Goal: Download file/media

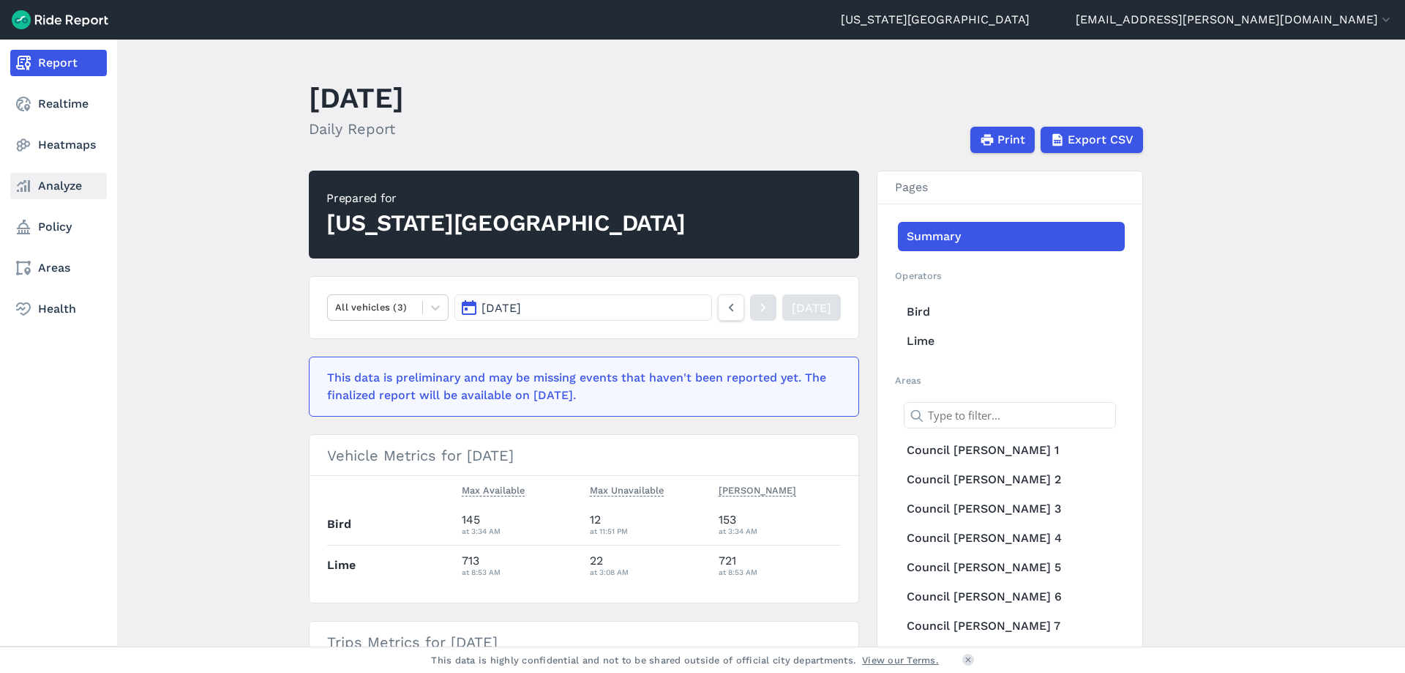
click at [26, 184] on icon at bounding box center [24, 186] width 18 height 18
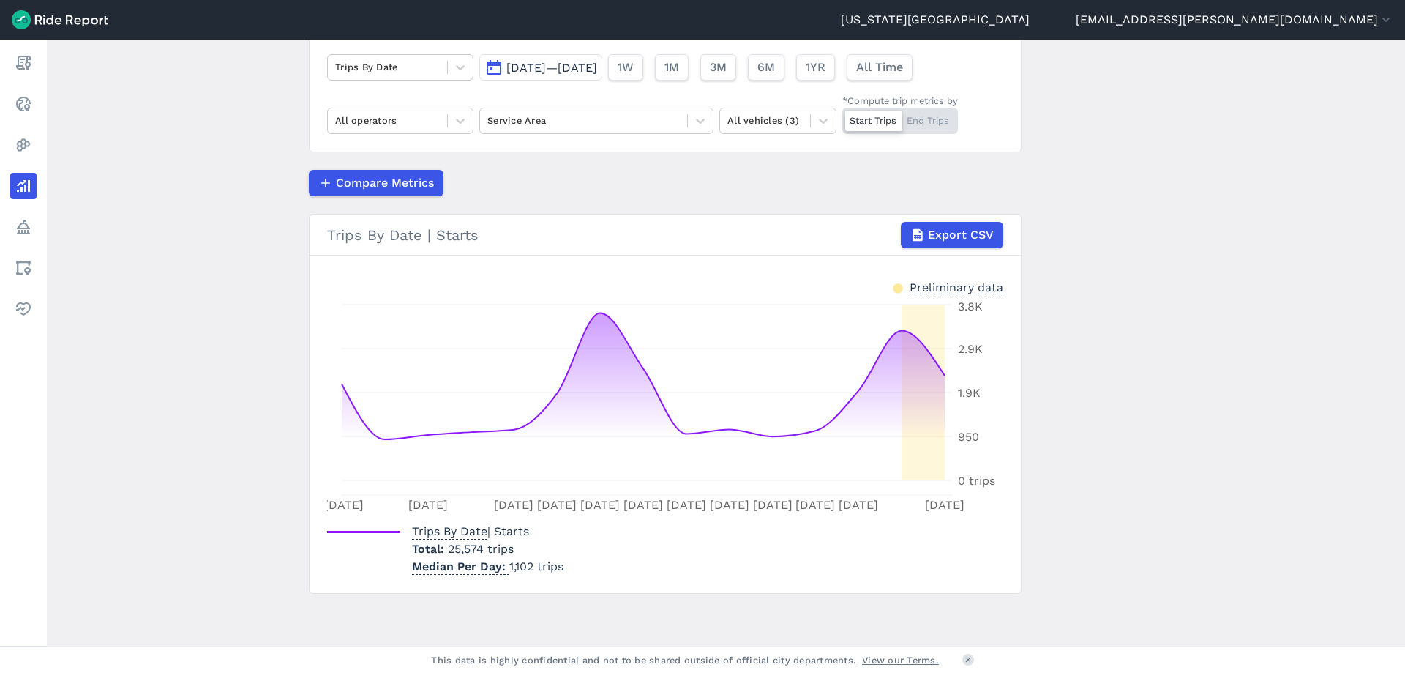
scroll to position [40, 0]
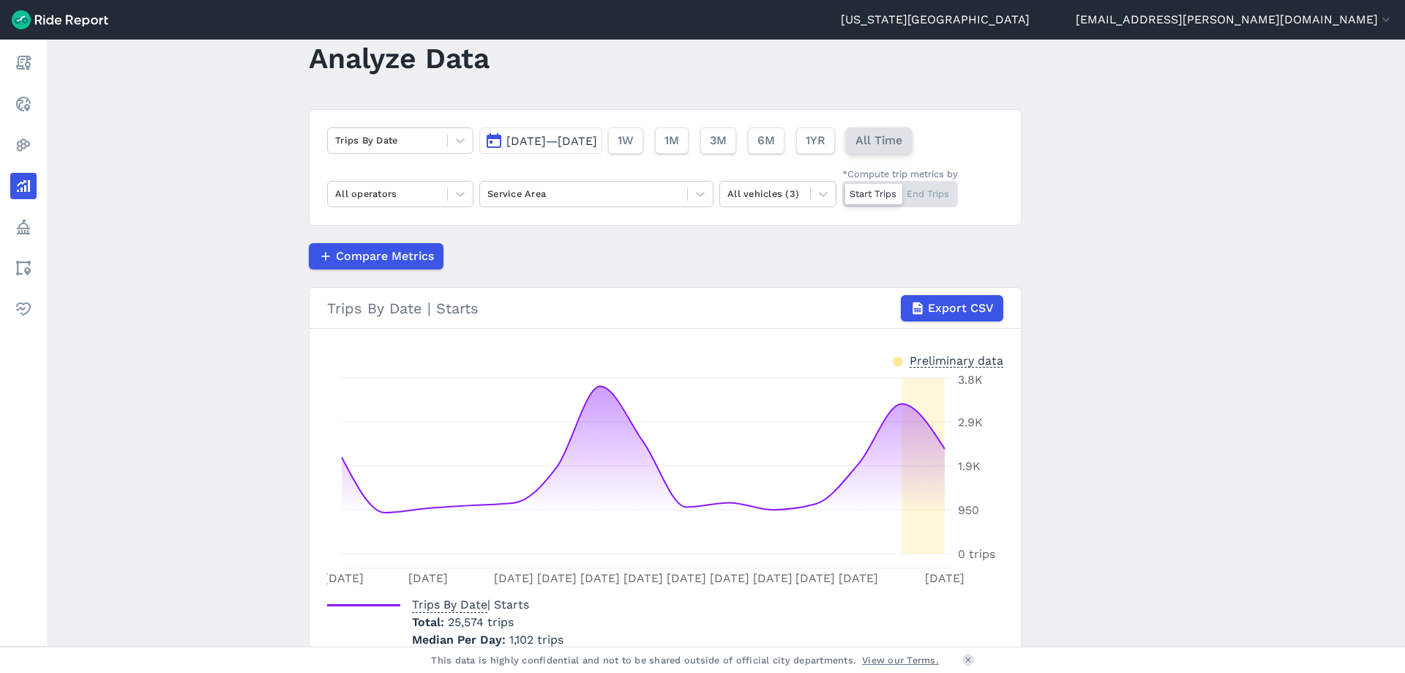
click at [903, 143] on span "All Time" at bounding box center [879, 141] width 47 height 18
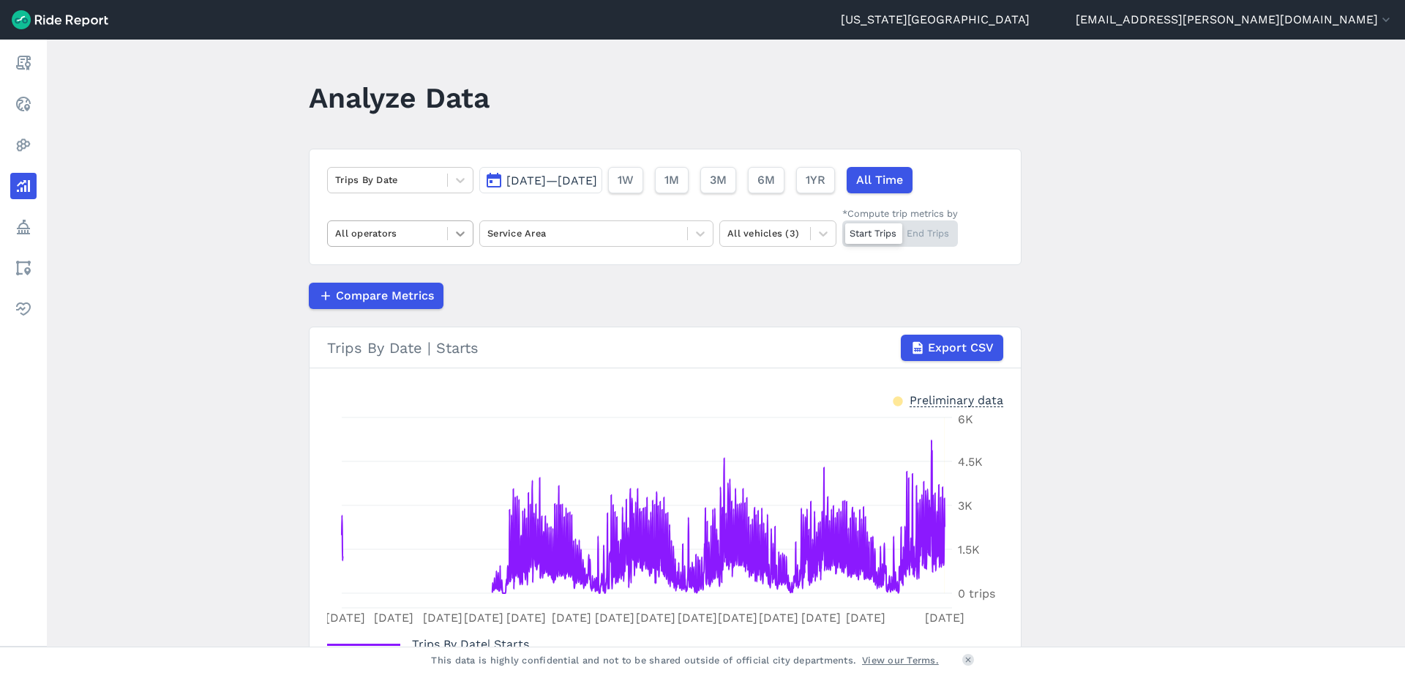
click at [455, 237] on icon at bounding box center [460, 233] width 15 height 15
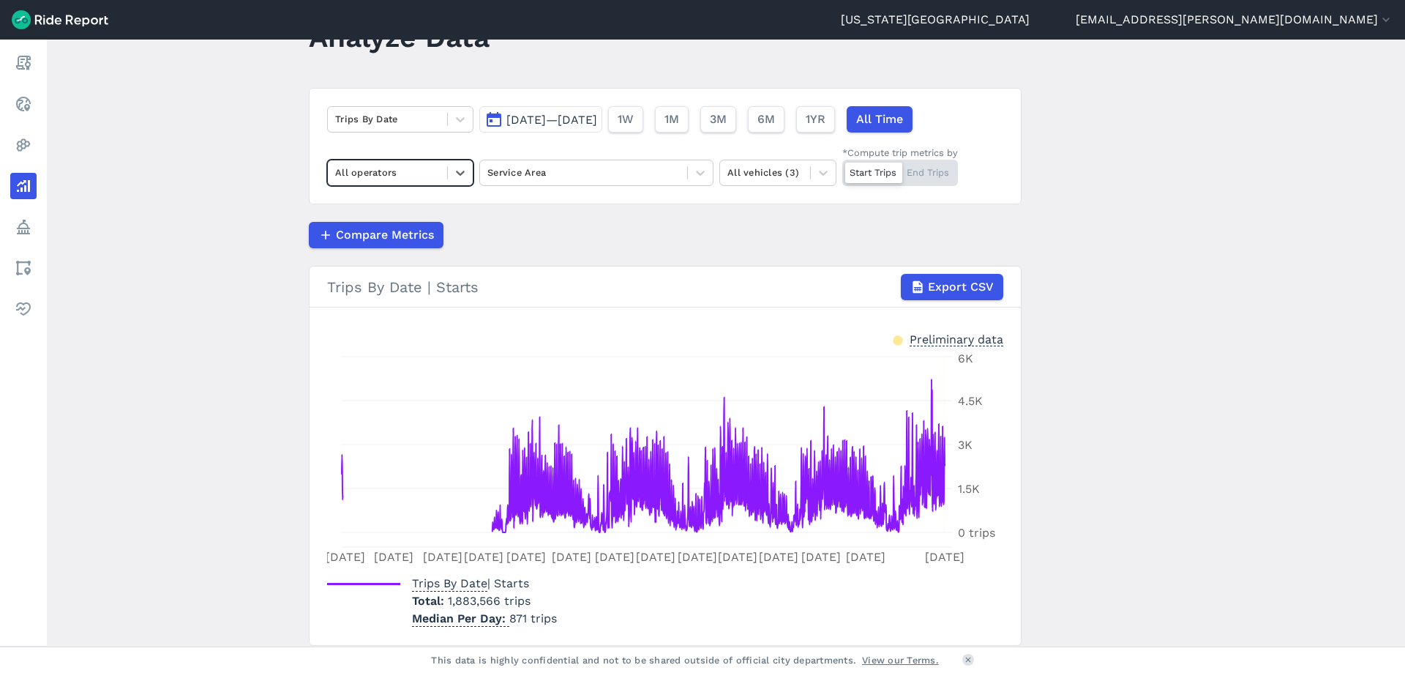
scroll to position [113, 0]
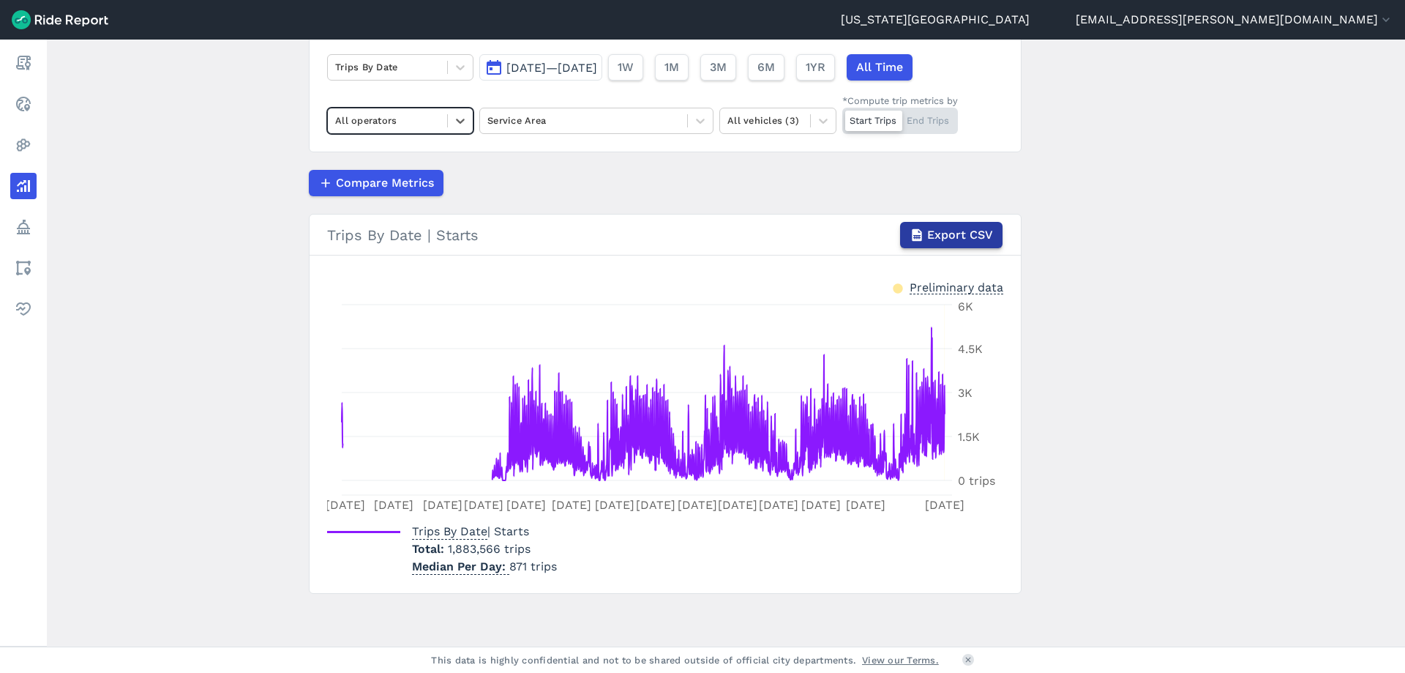
click at [947, 238] on span "Export CSV" at bounding box center [960, 235] width 66 height 18
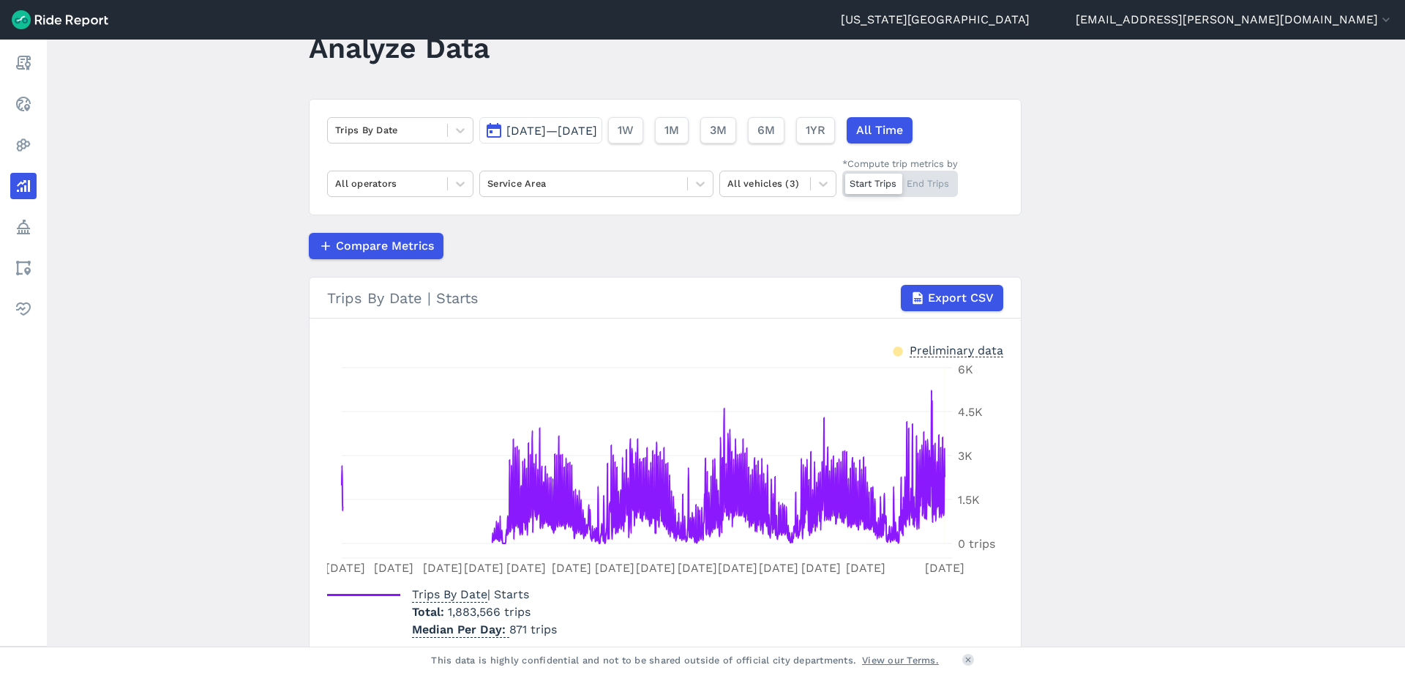
scroll to position [0, 0]
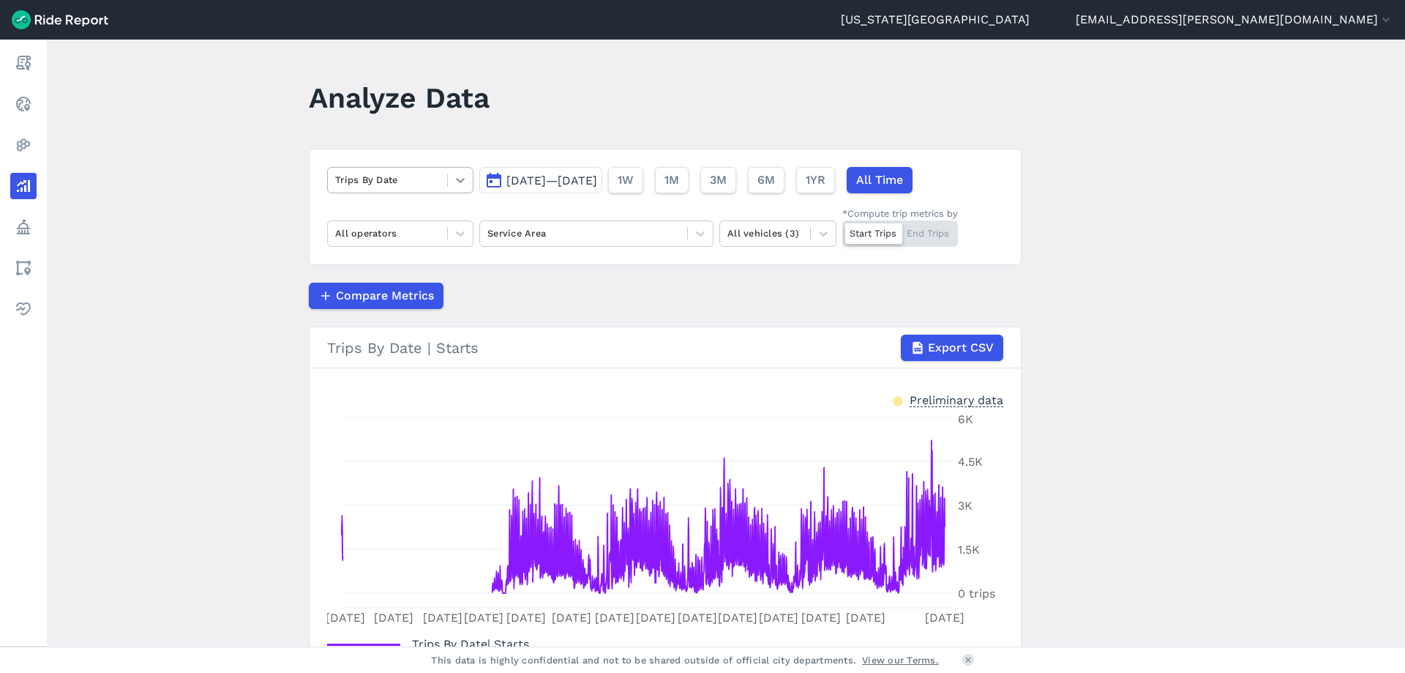
click at [457, 177] on icon at bounding box center [460, 180] width 15 height 15
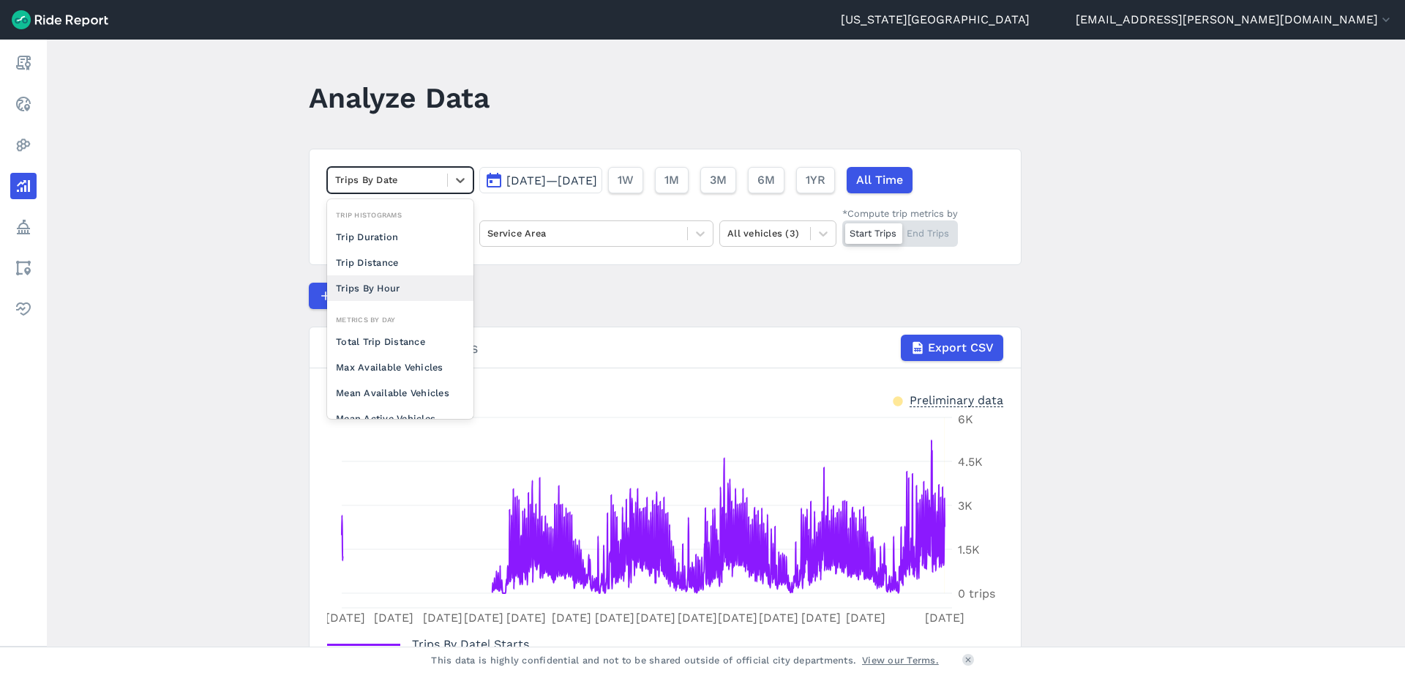
click at [427, 281] on div "Trips By Hour" at bounding box center [400, 288] width 146 height 26
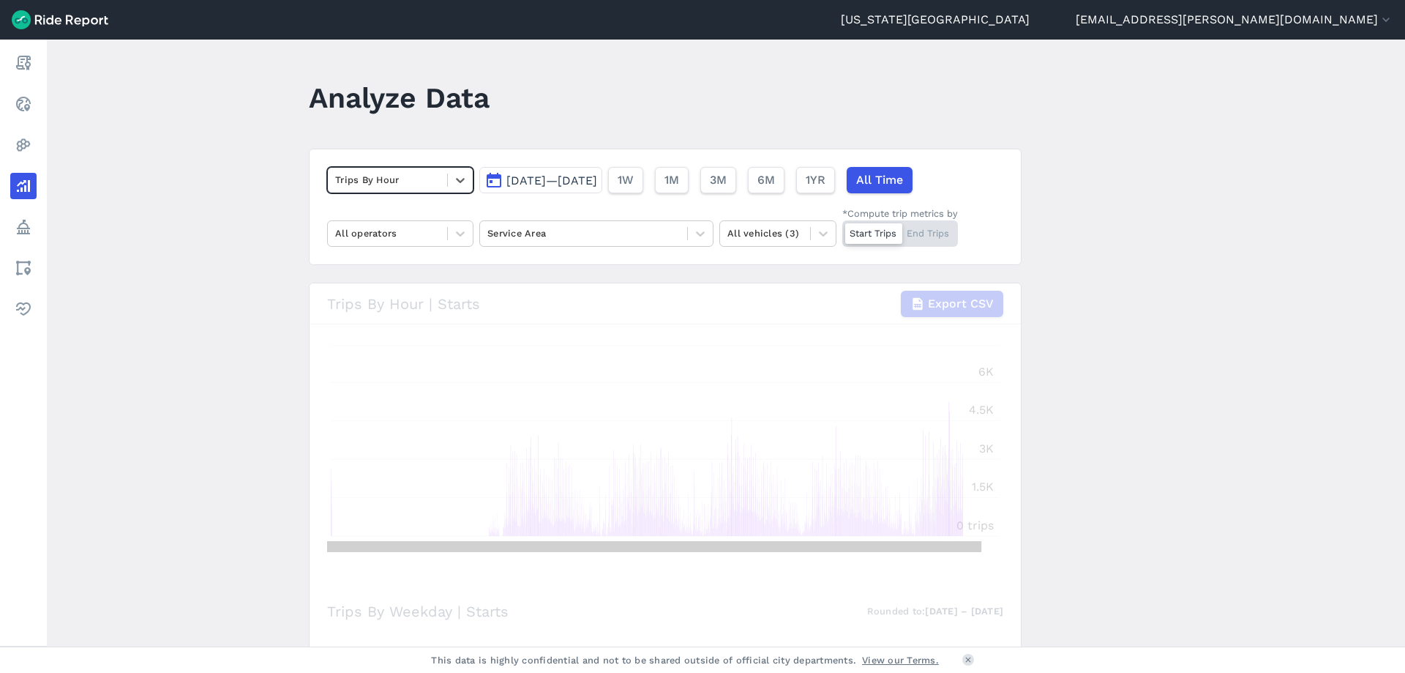
click at [500, 182] on button "[DATE]—[DATE]" at bounding box center [540, 180] width 123 height 26
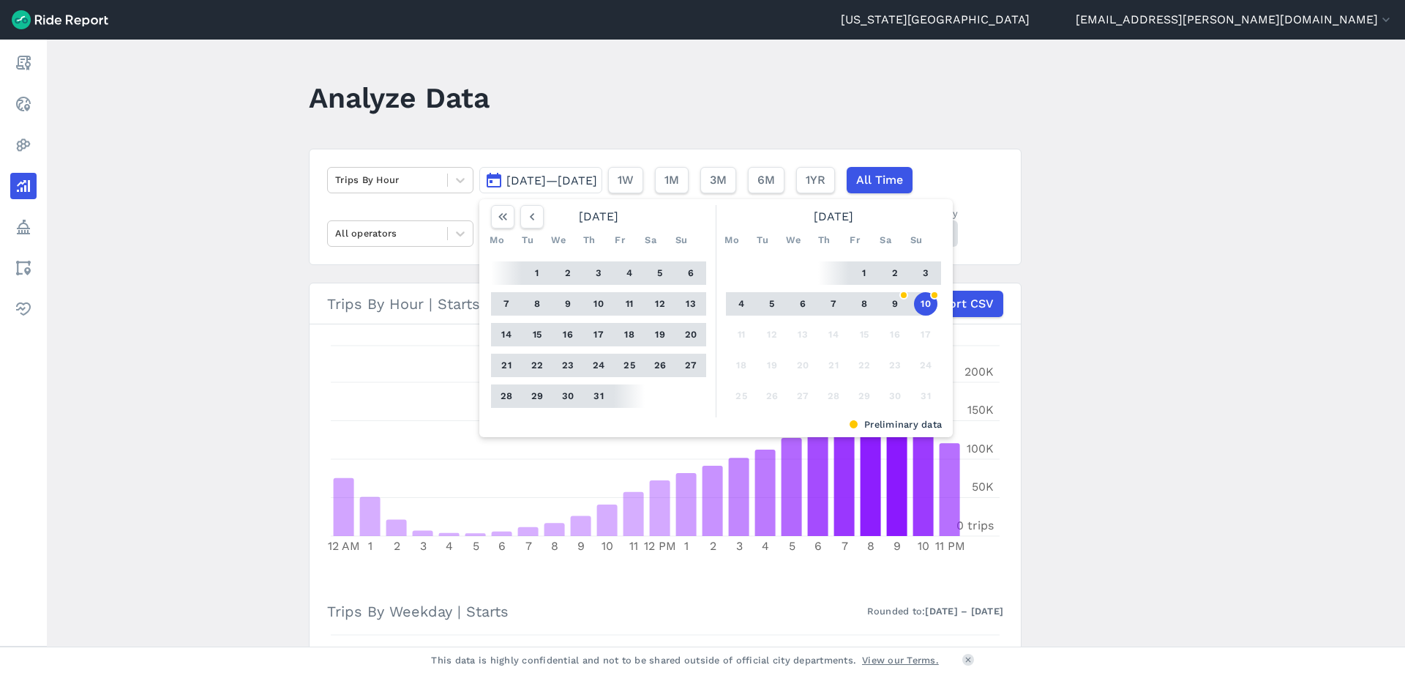
drag, startPoint x: 1101, startPoint y: 286, endPoint x: 1044, endPoint y: 304, distance: 60.0
click at [1101, 288] on main "Analyze Data Trips By Hour [DATE]—[DATE] [DATE] Mo Tu We Th Fr Sa Su 1 2 3 4 5 …" at bounding box center [726, 343] width 1359 height 607
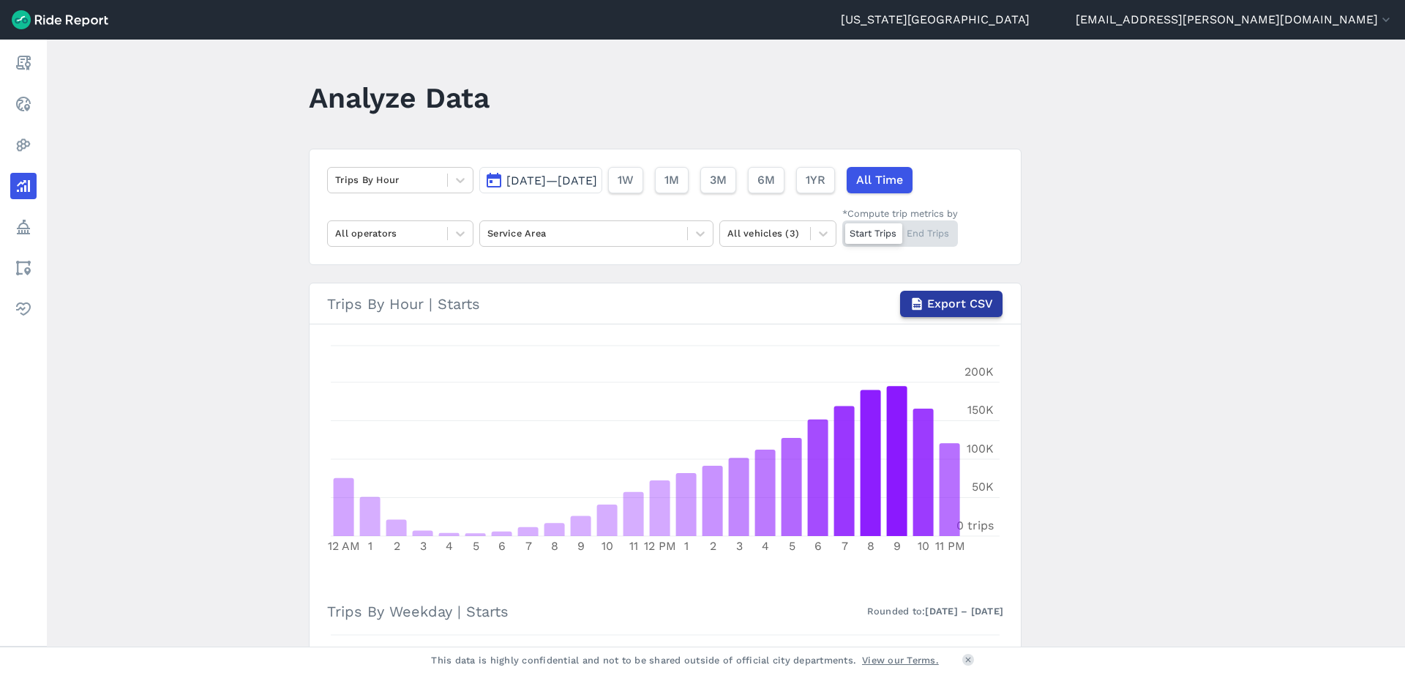
click at [982, 307] on span "Export CSV" at bounding box center [960, 304] width 66 height 18
click at [774, 184] on span "6M" at bounding box center [766, 180] width 18 height 18
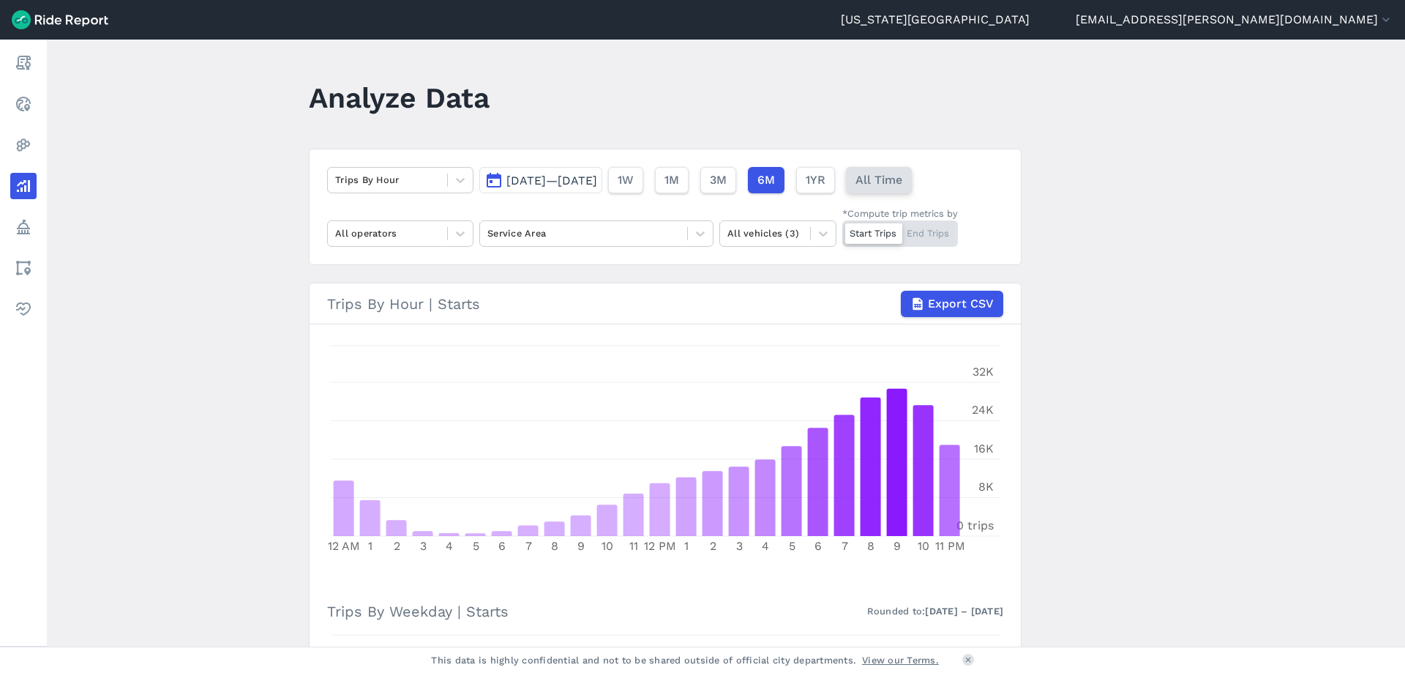
click at [903, 172] on span "All Time" at bounding box center [879, 180] width 47 height 18
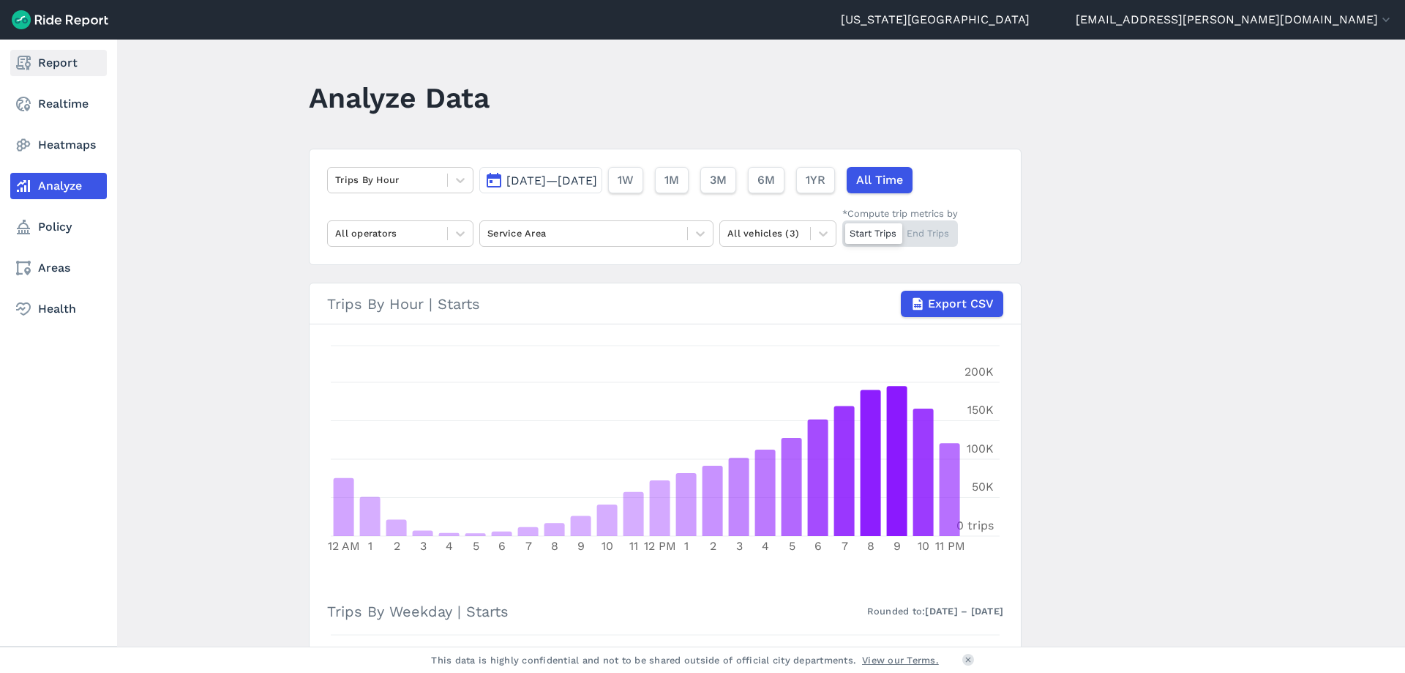
click at [53, 64] on link "Report" at bounding box center [58, 63] width 97 height 26
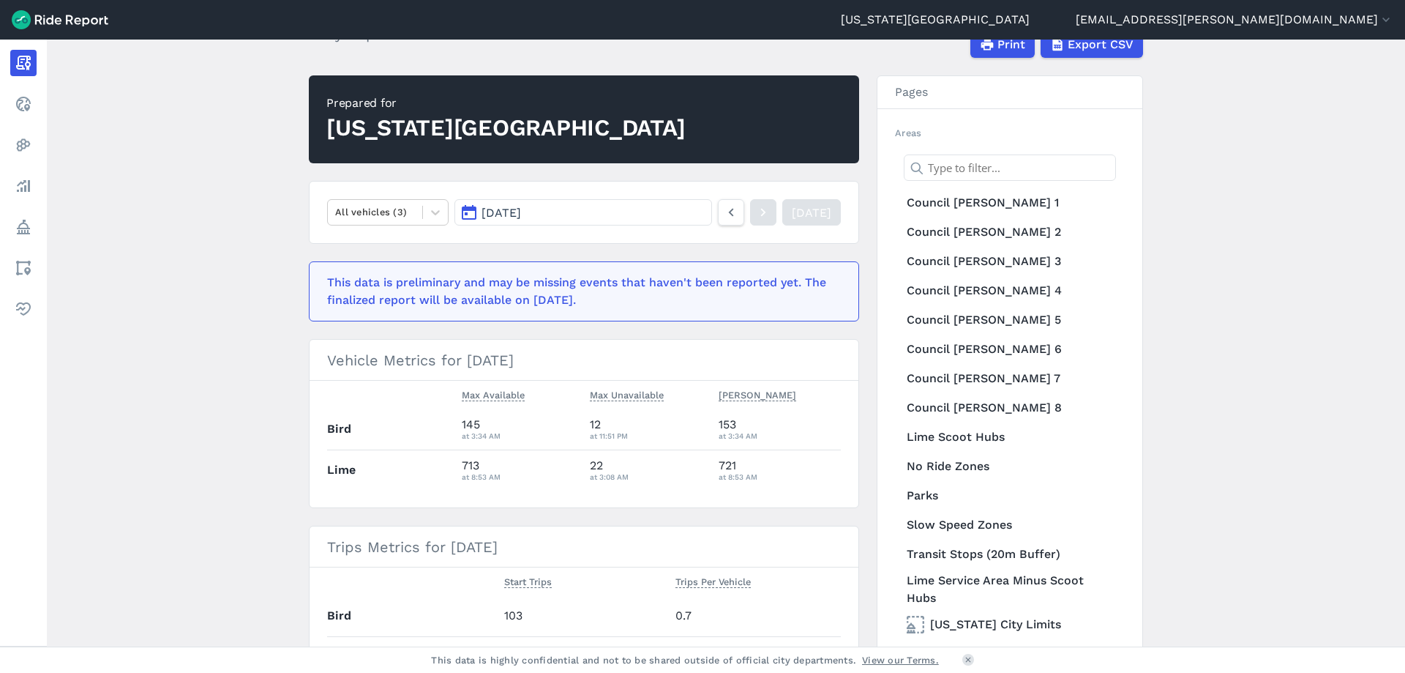
scroll to position [94, 0]
click at [428, 212] on icon at bounding box center [435, 213] width 15 height 15
click at [438, 212] on icon at bounding box center [435, 213] width 15 height 15
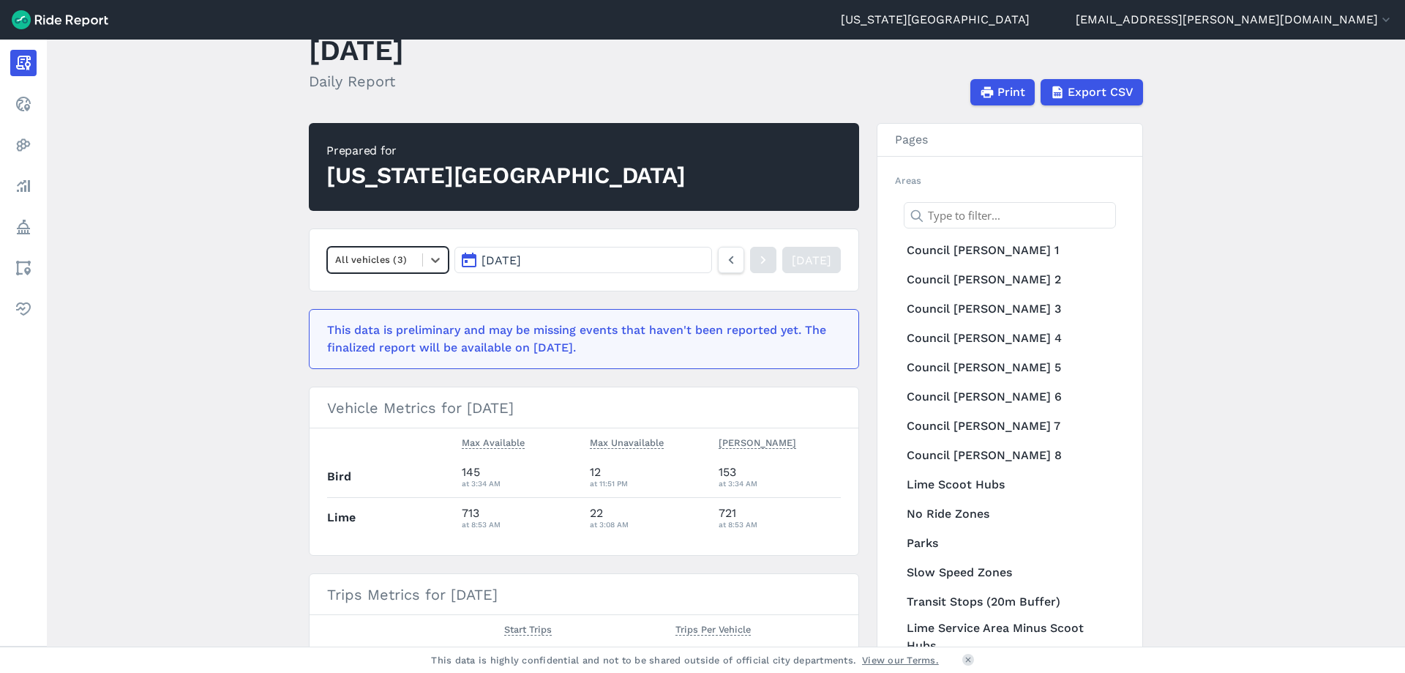
scroll to position [0, 0]
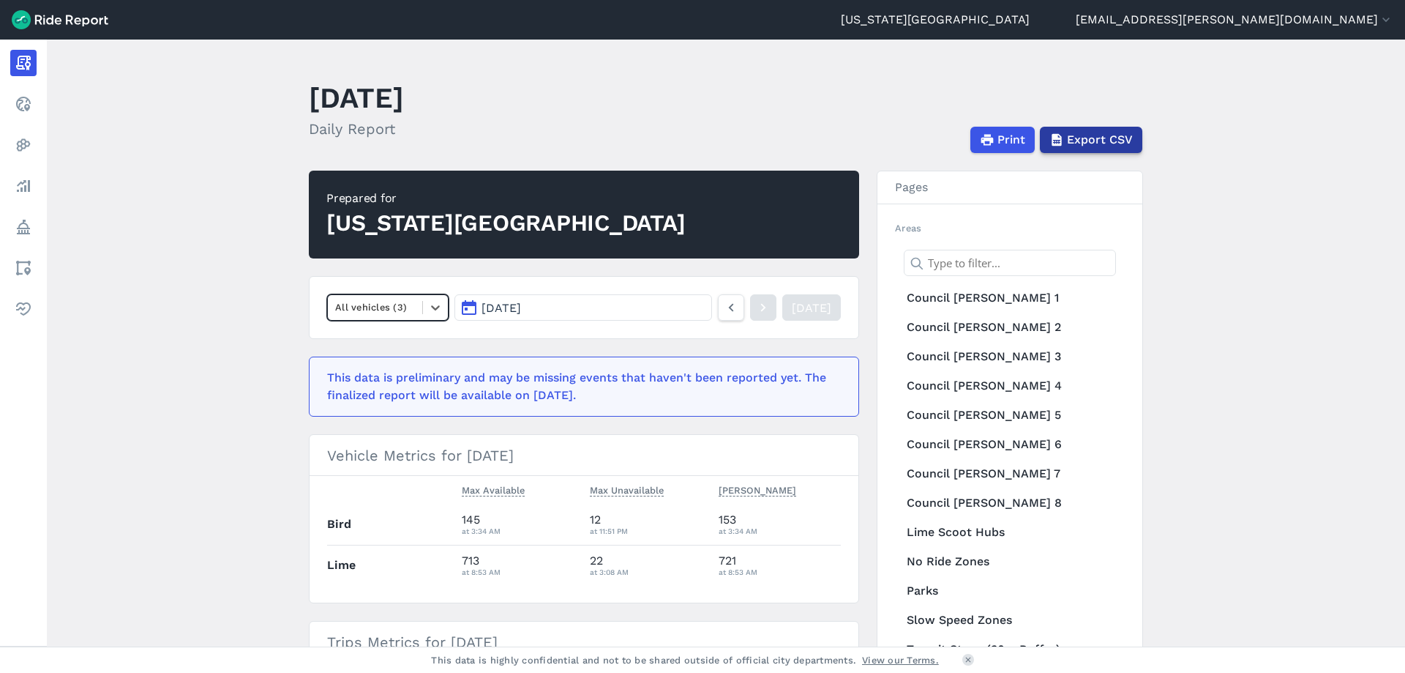
click at [1097, 138] on span "Export CSV" at bounding box center [1100, 140] width 66 height 18
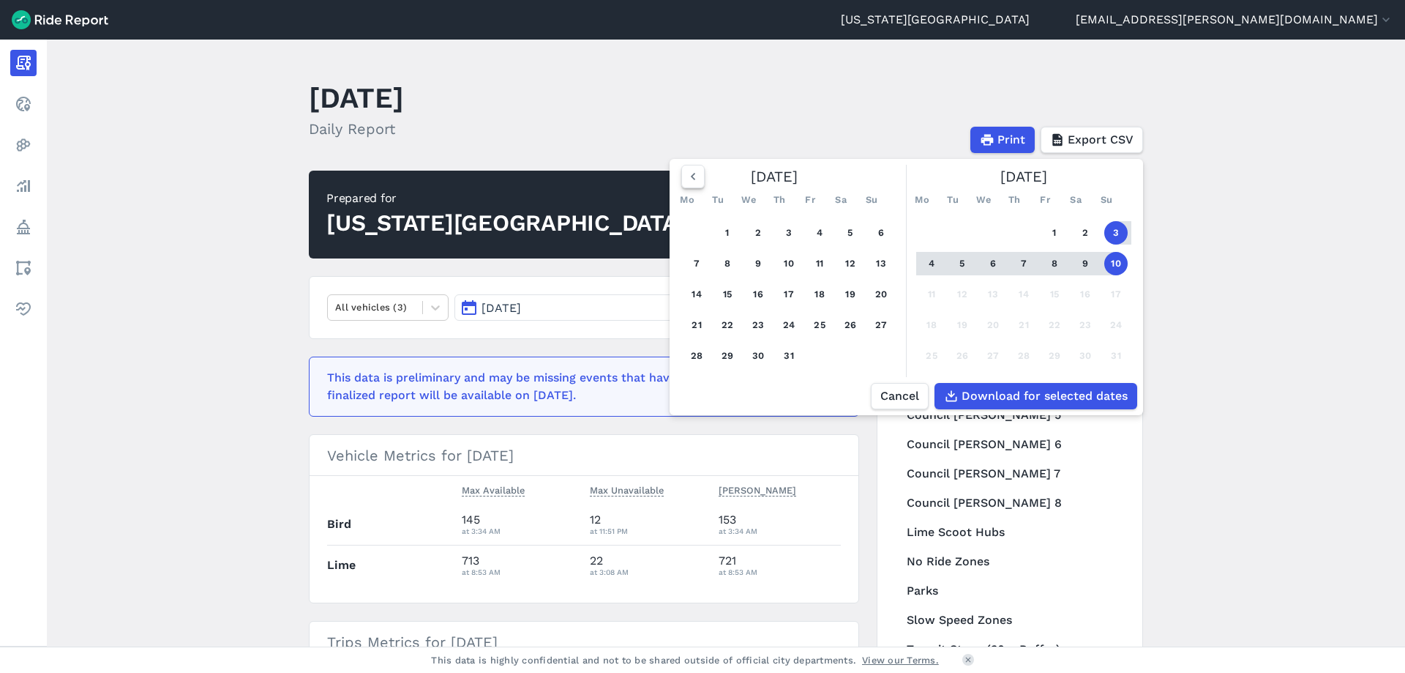
click at [688, 178] on icon "button" at bounding box center [693, 176] width 15 height 15
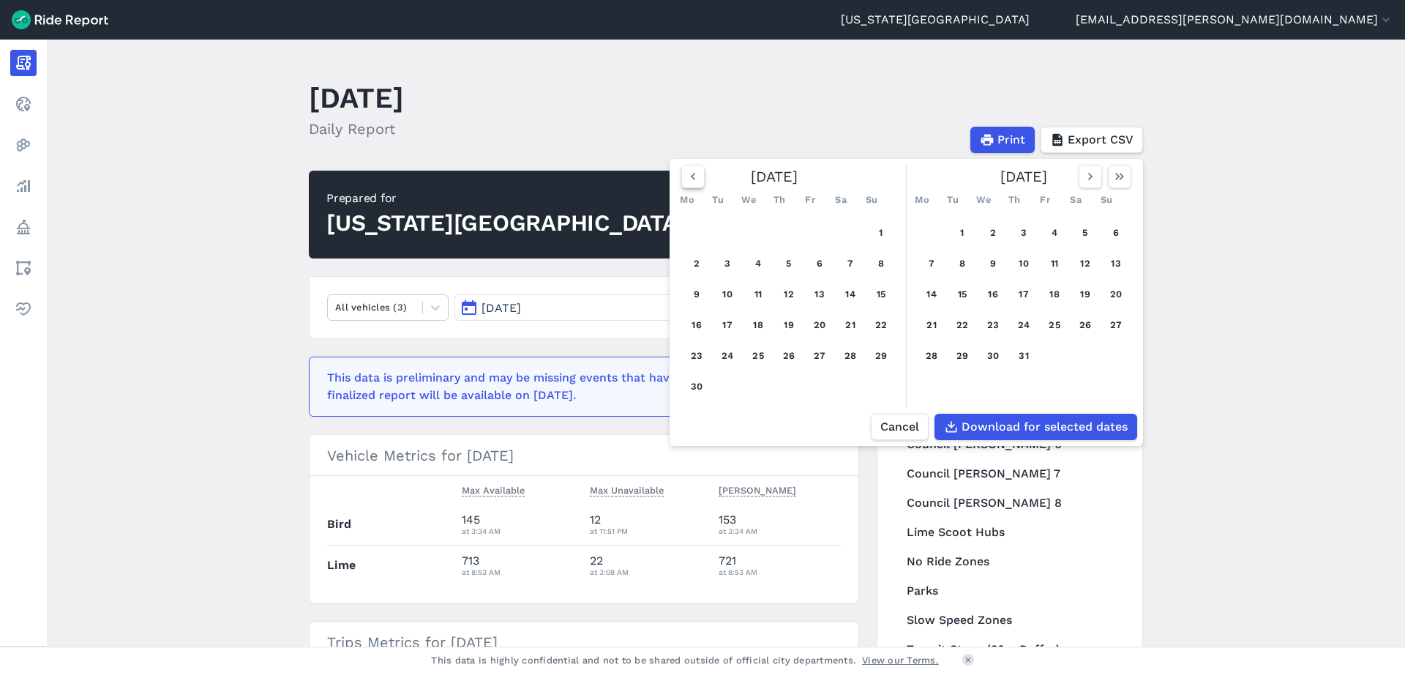
click at [690, 178] on icon "button" at bounding box center [693, 176] width 15 height 15
click at [691, 178] on use "button" at bounding box center [693, 176] width 4 height 7
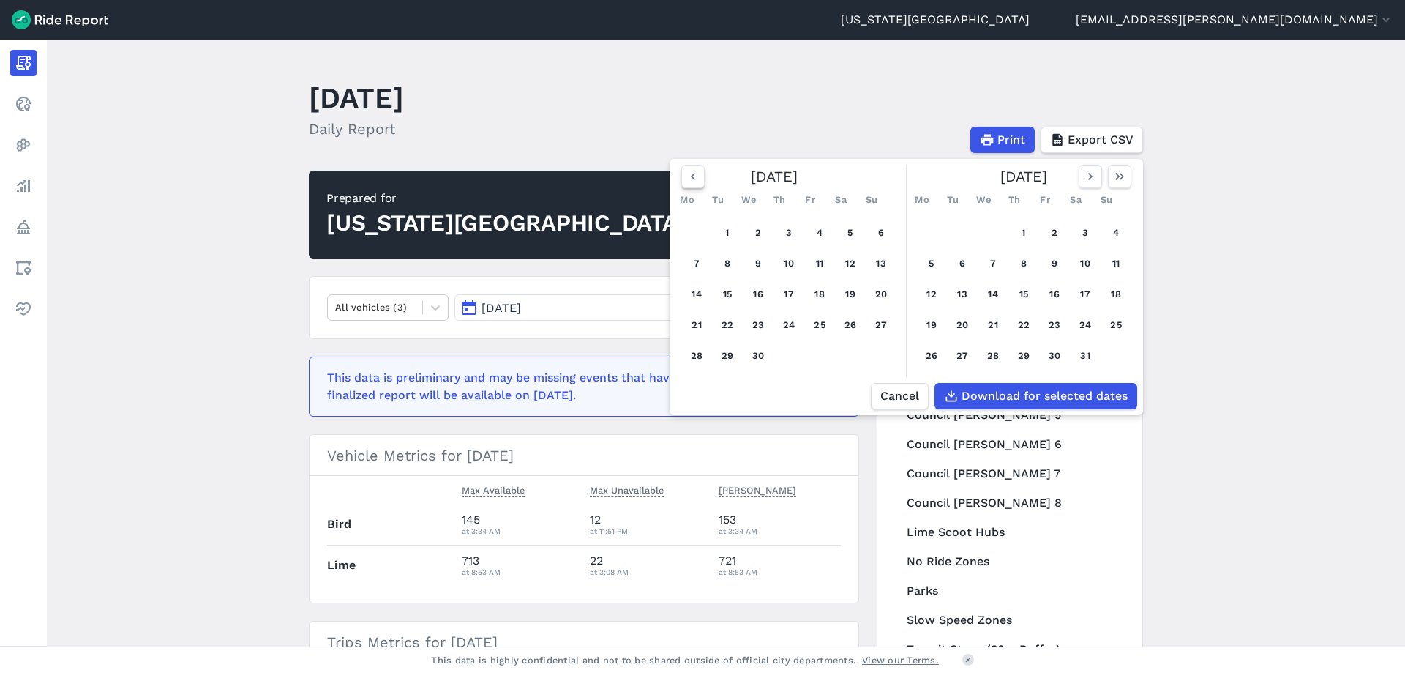
click at [691, 178] on use "button" at bounding box center [693, 176] width 4 height 7
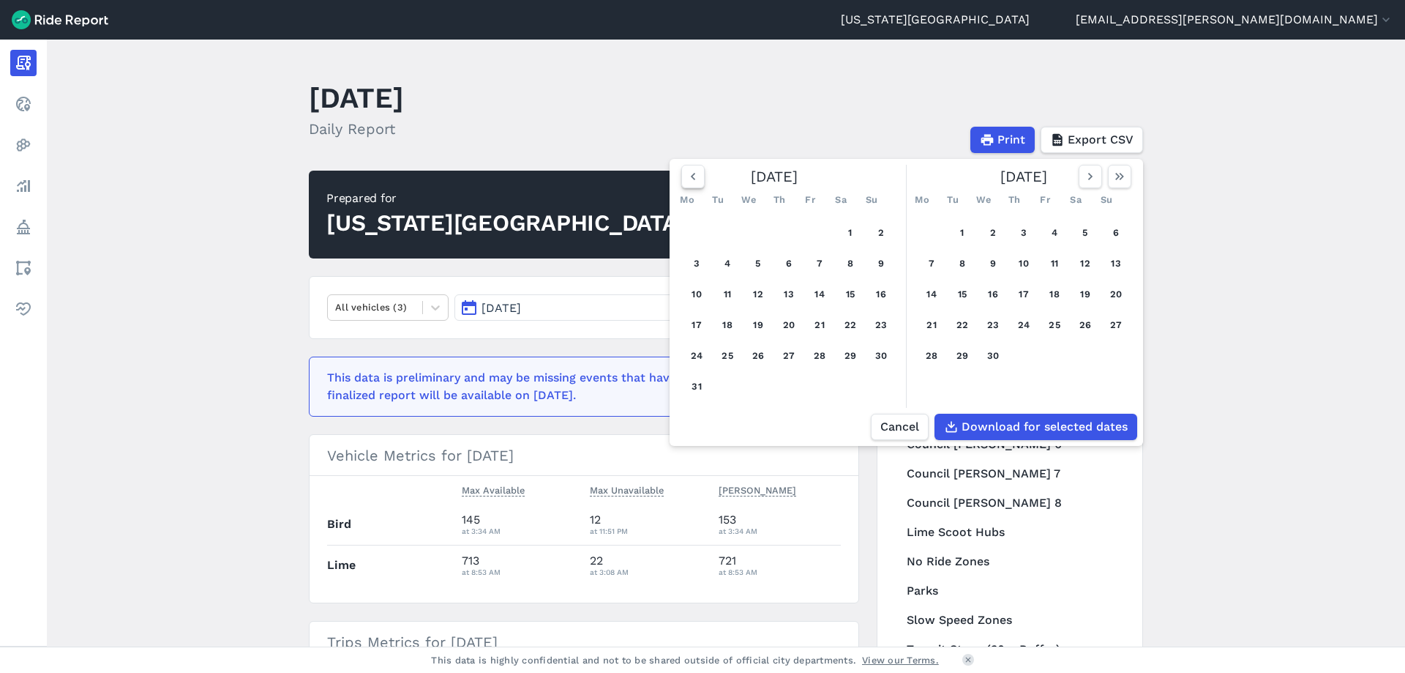
click at [691, 178] on use "button" at bounding box center [693, 176] width 4 height 7
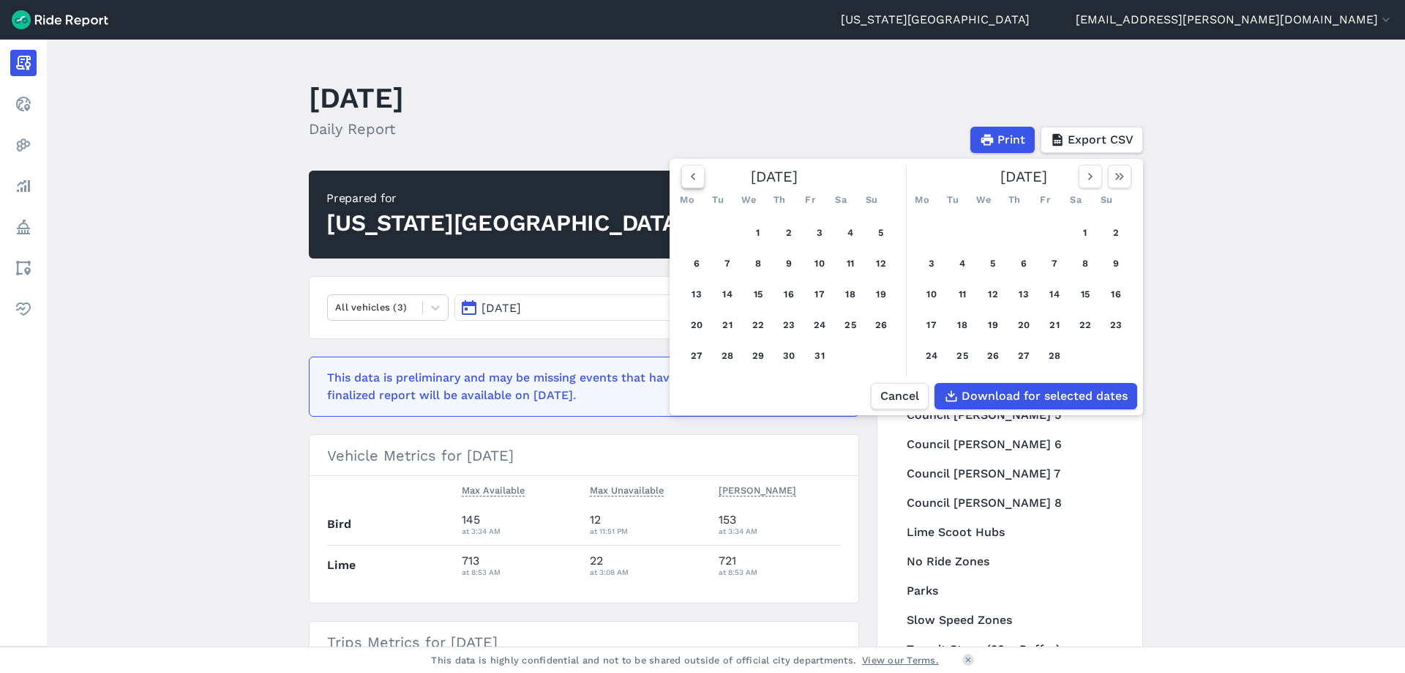
click at [691, 178] on use "button" at bounding box center [693, 176] width 4 height 7
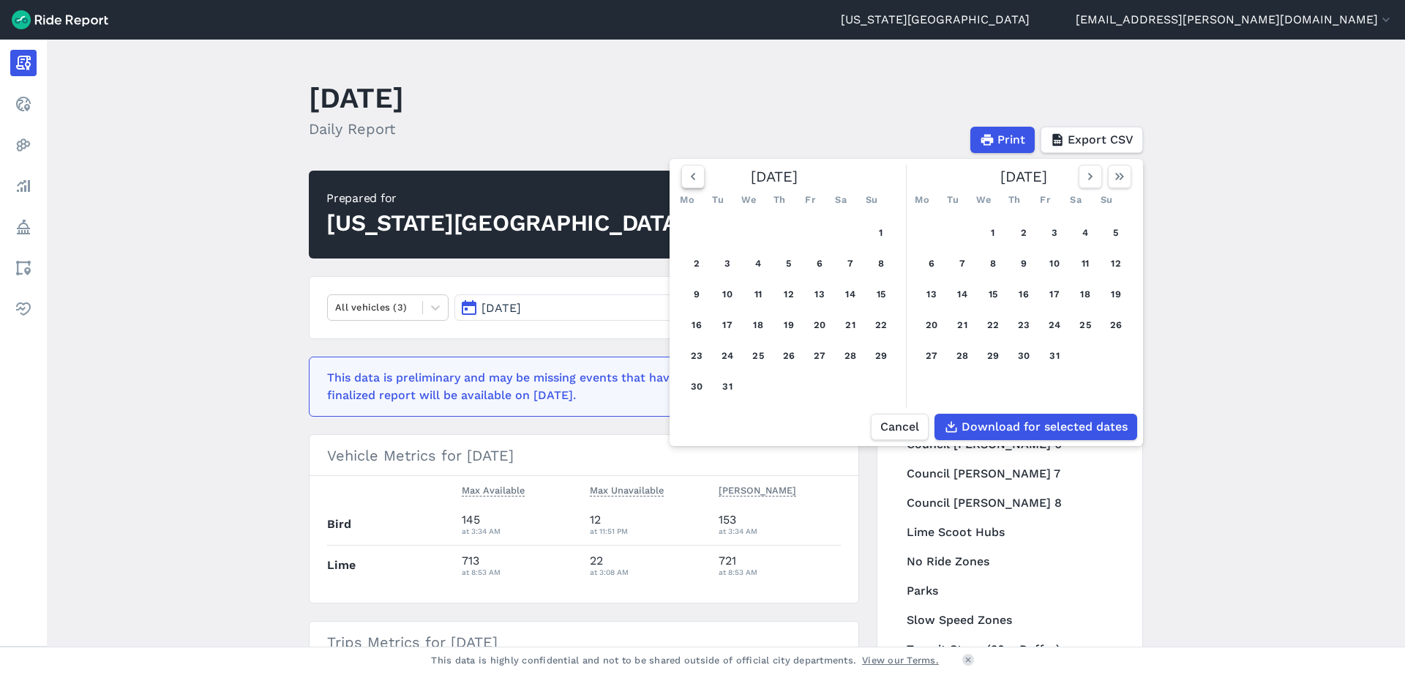
click at [691, 178] on use "button" at bounding box center [693, 176] width 4 height 7
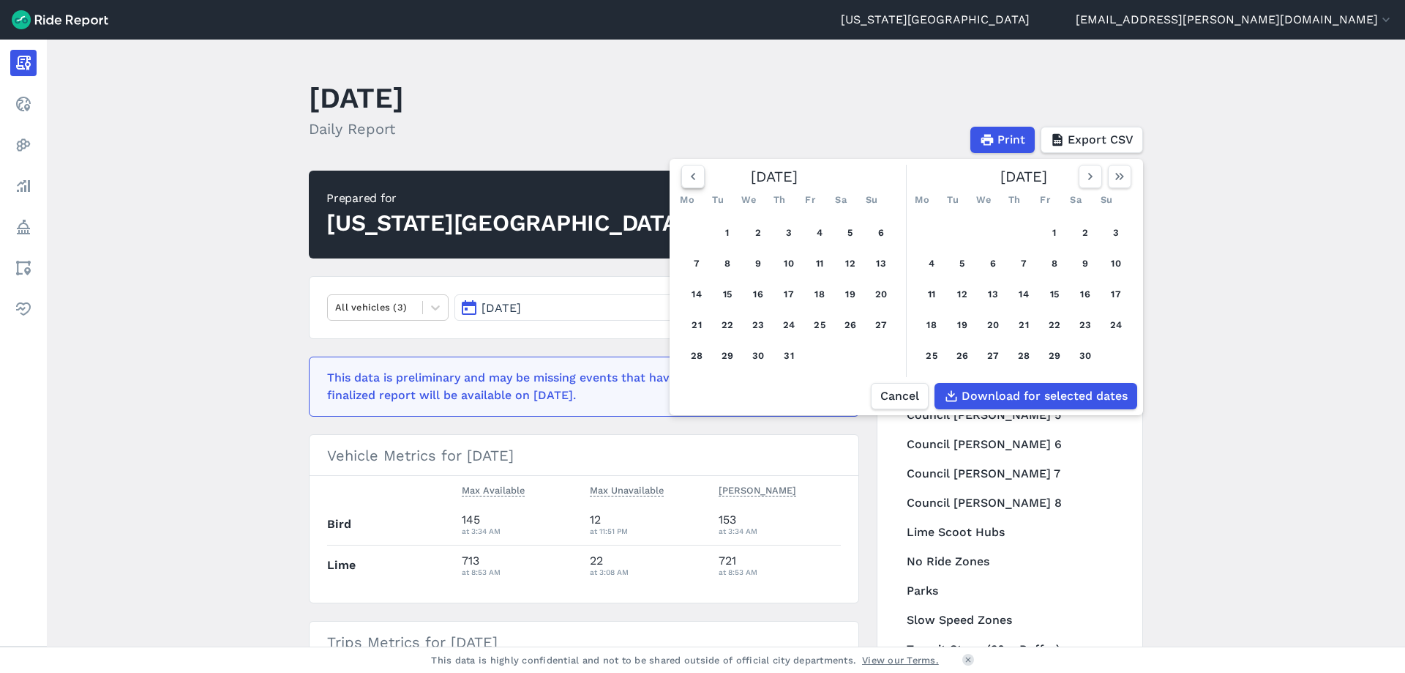
click at [691, 178] on use "button" at bounding box center [693, 176] width 4 height 7
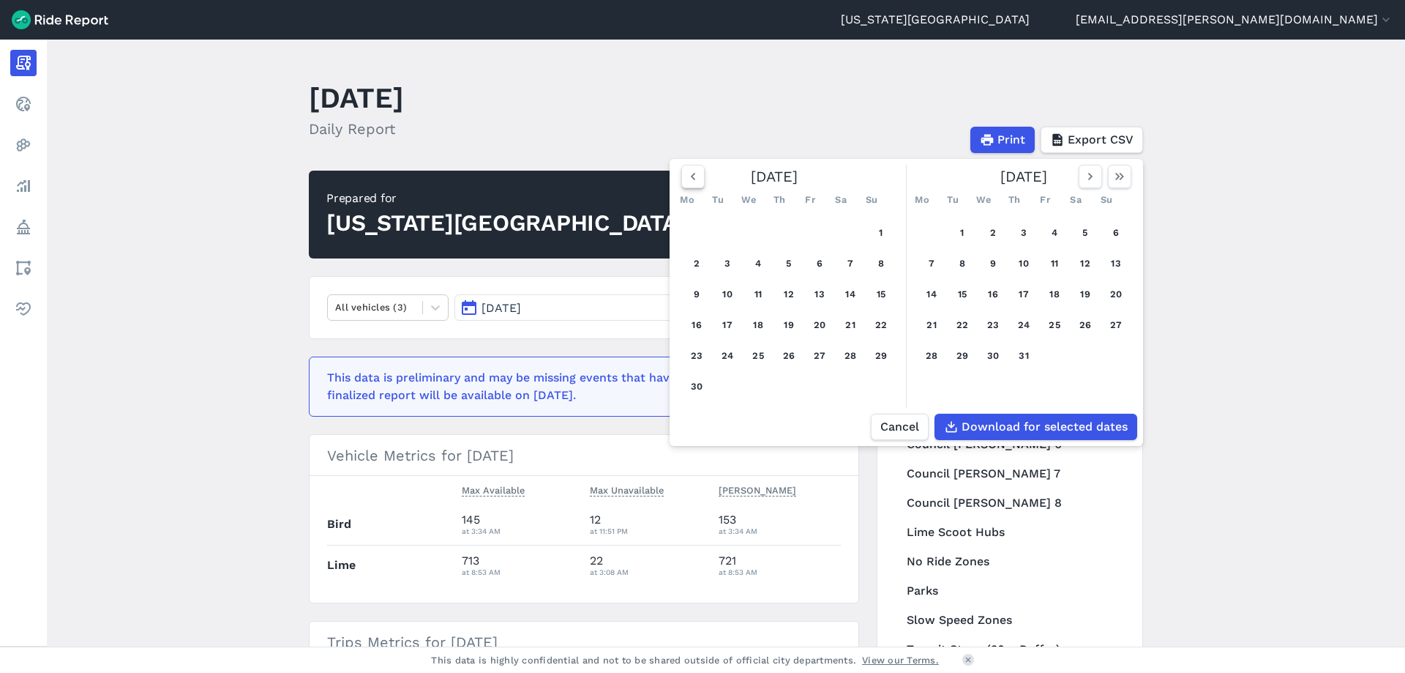
click at [691, 178] on use "button" at bounding box center [693, 176] width 4 height 7
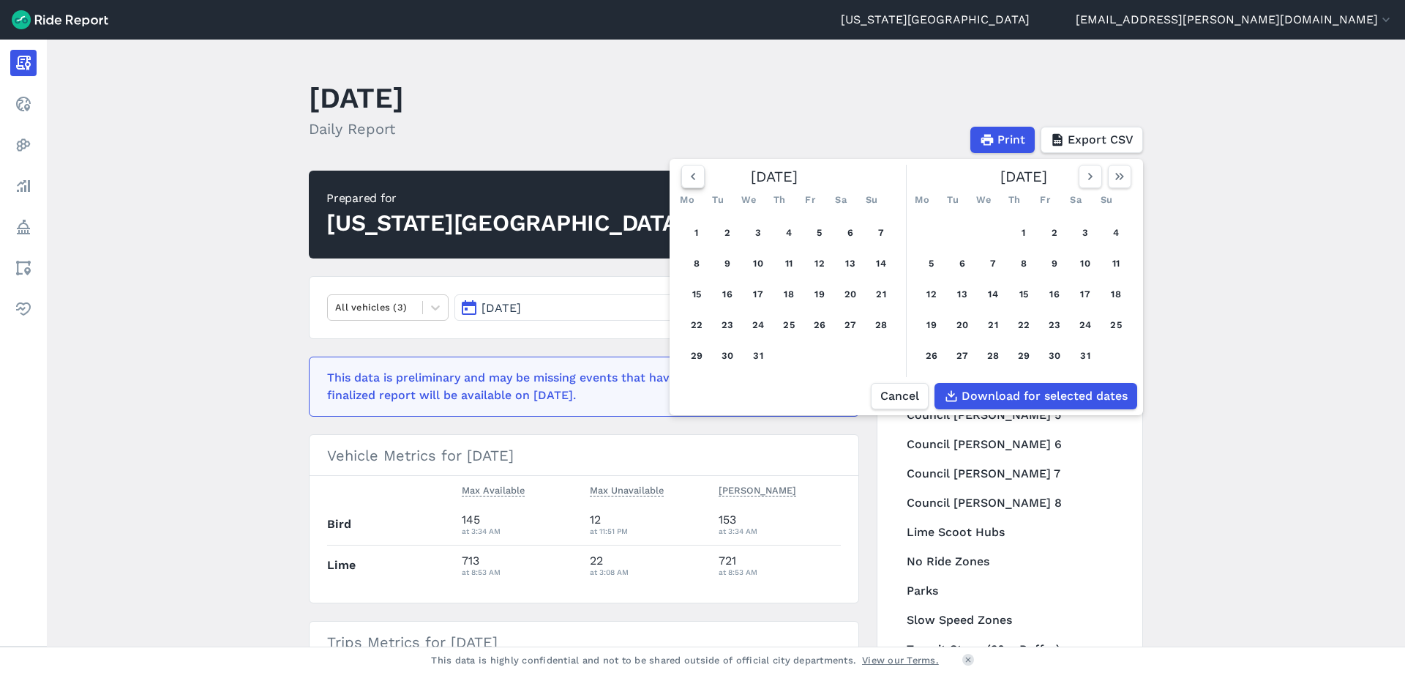
click at [691, 178] on use "button" at bounding box center [693, 176] width 4 height 7
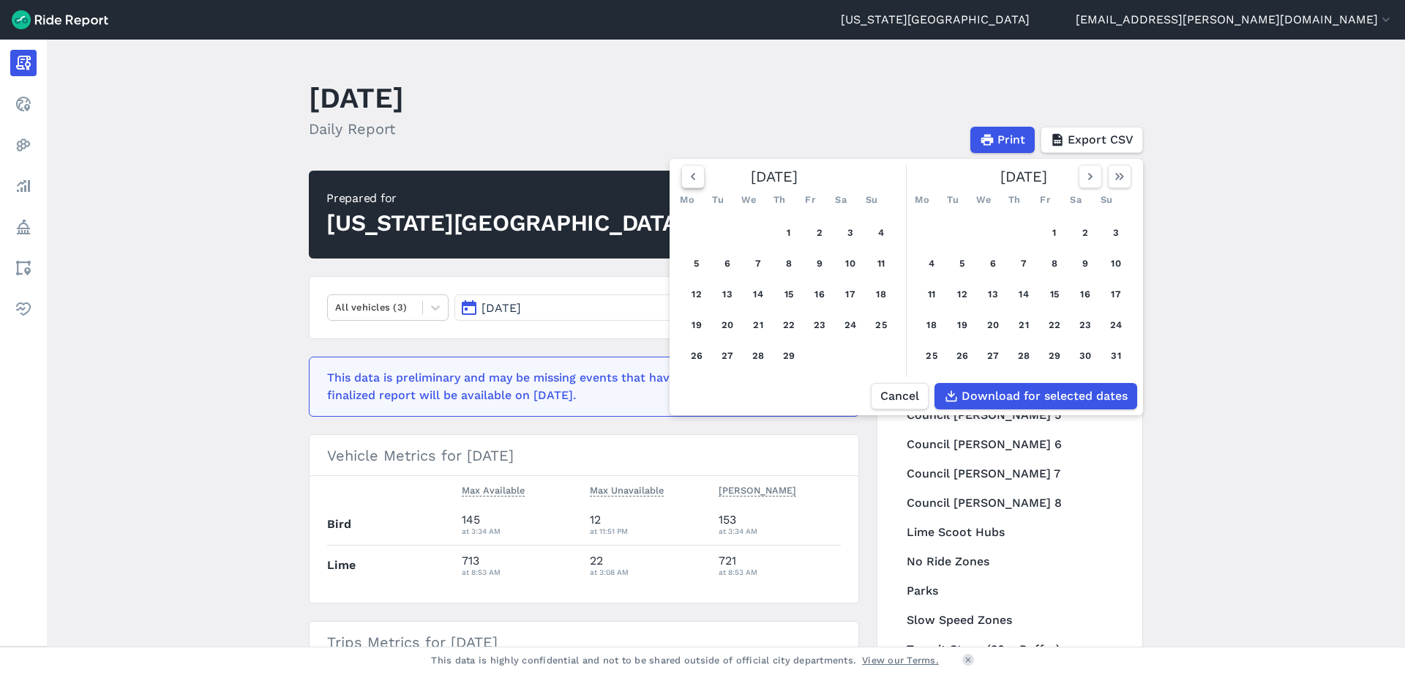
click at [691, 178] on use "button" at bounding box center [693, 176] width 4 height 7
click at [692, 229] on button "1" at bounding box center [696, 232] width 23 height 23
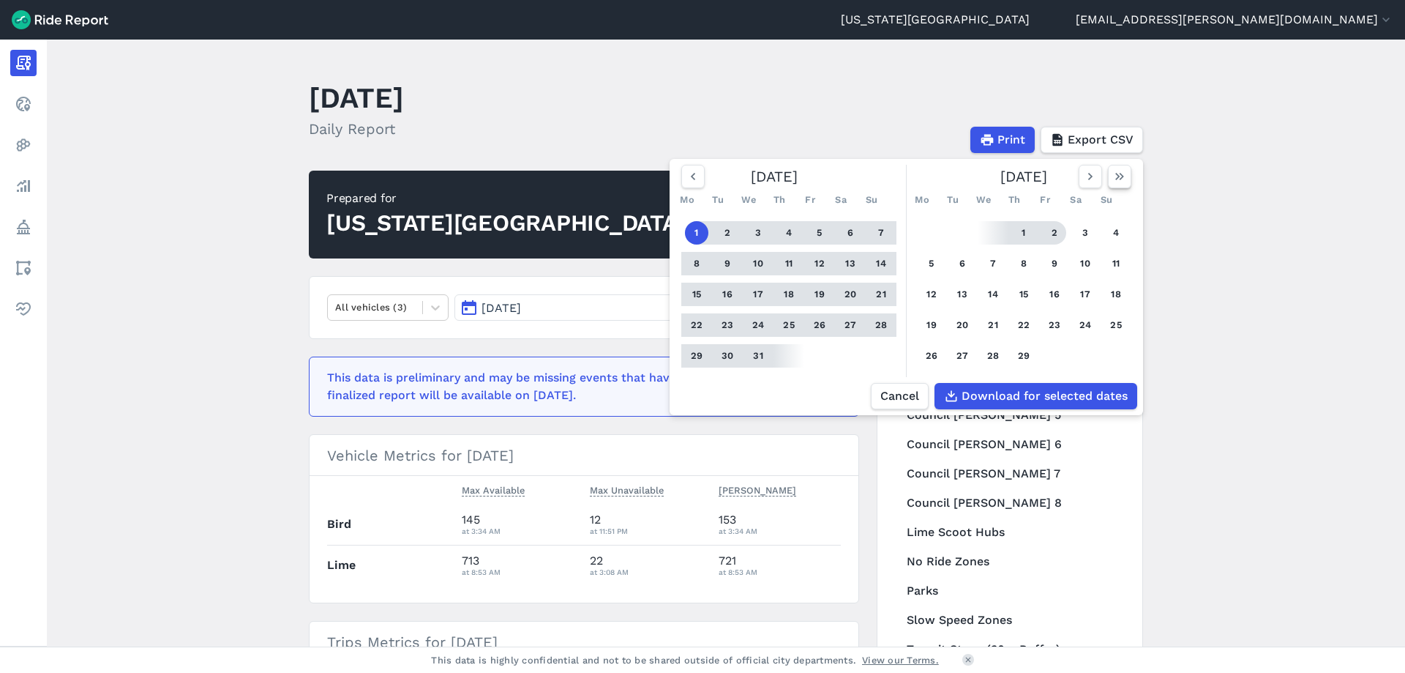
click at [1113, 182] on icon "button" at bounding box center [1120, 176] width 15 height 15
click at [785, 360] on button "31" at bounding box center [788, 355] width 23 height 23
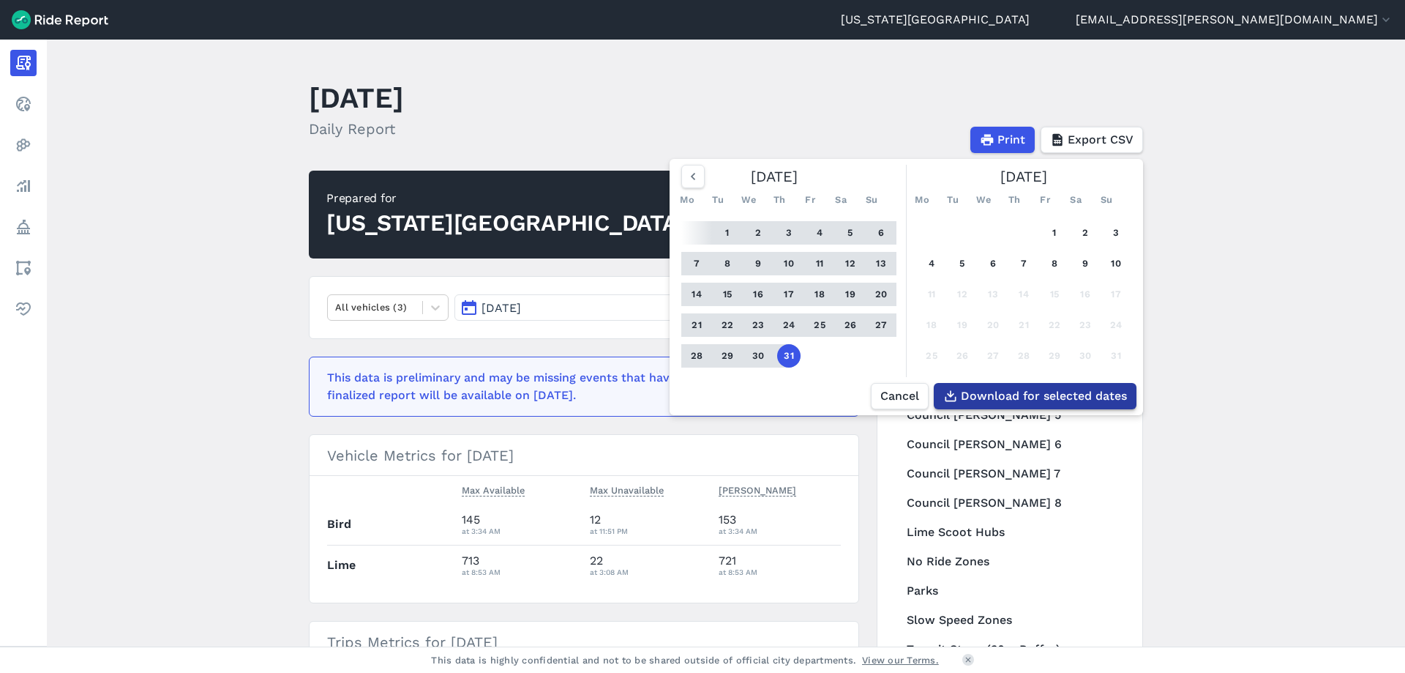
click at [990, 398] on span "Download for selected dates" at bounding box center [1044, 396] width 166 height 18
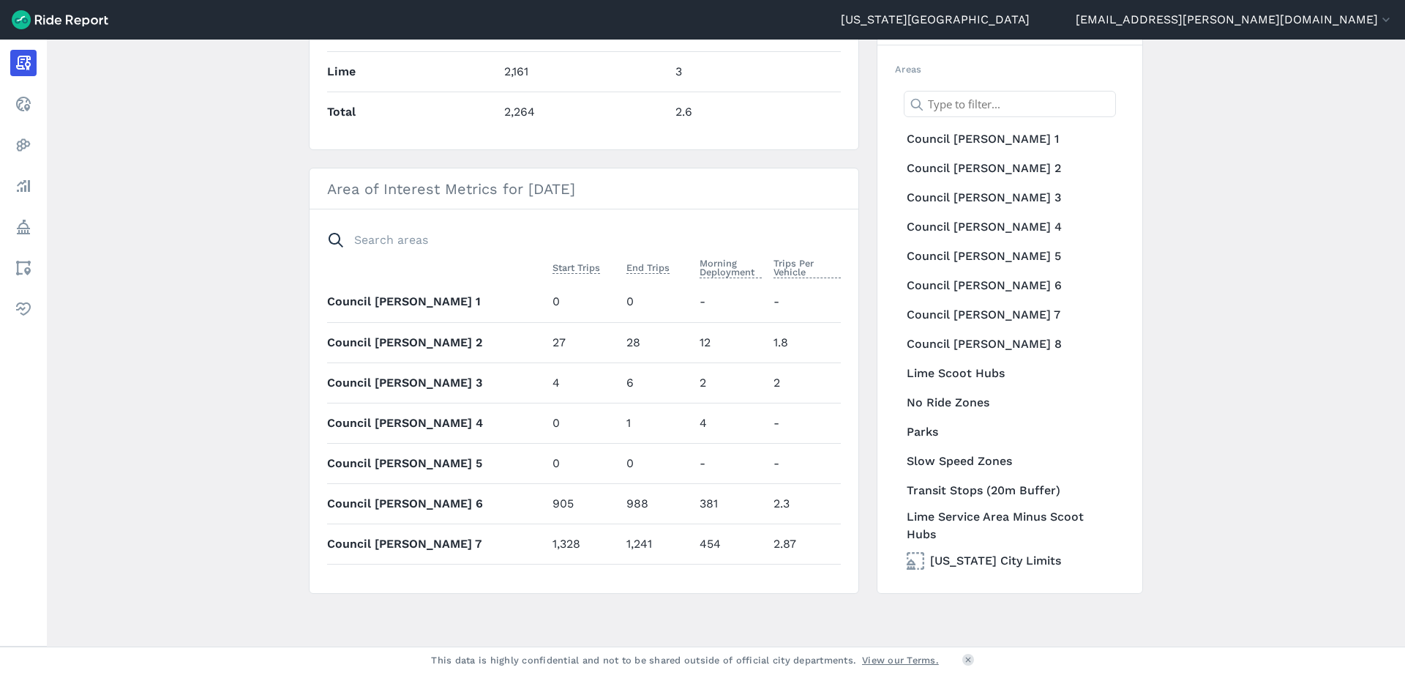
scroll to position [270, 0]
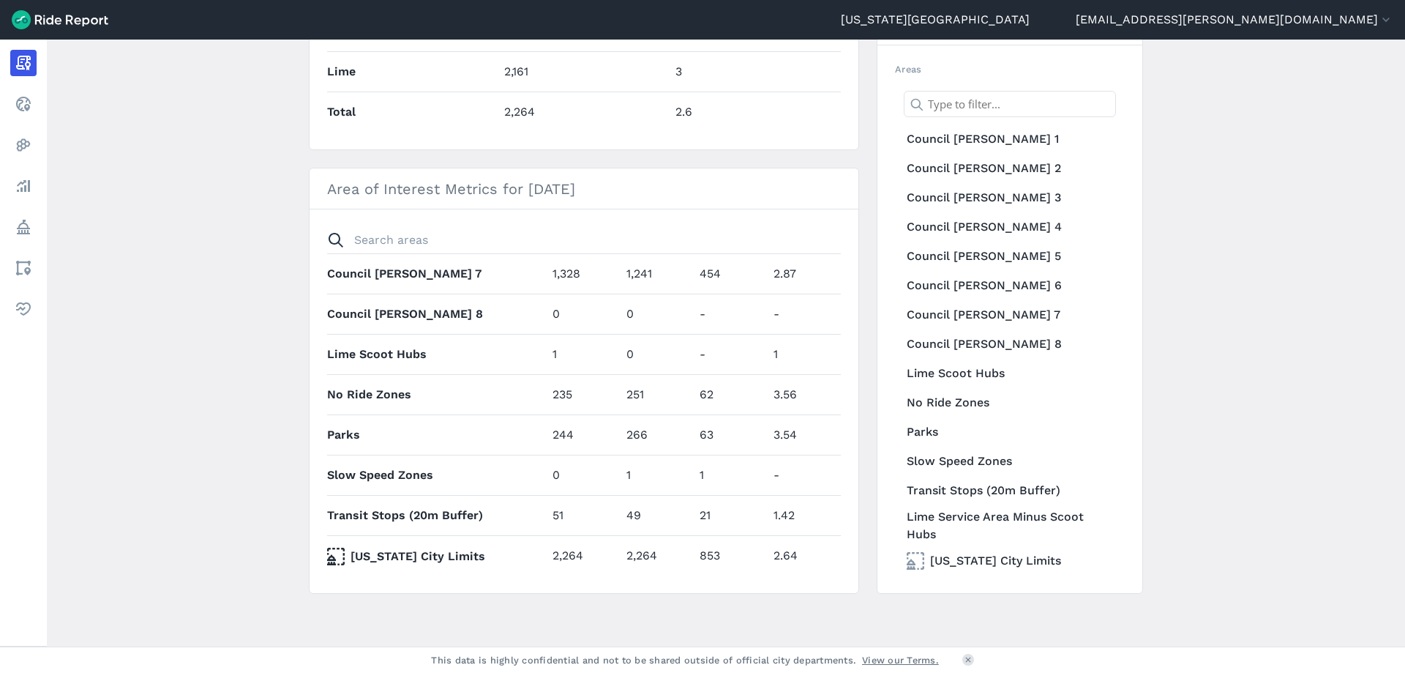
click at [1206, 333] on main "[DATE] Daily Report Print Export CSV Prepared for [US_STATE] City All vehicles …" at bounding box center [726, 343] width 1359 height 607
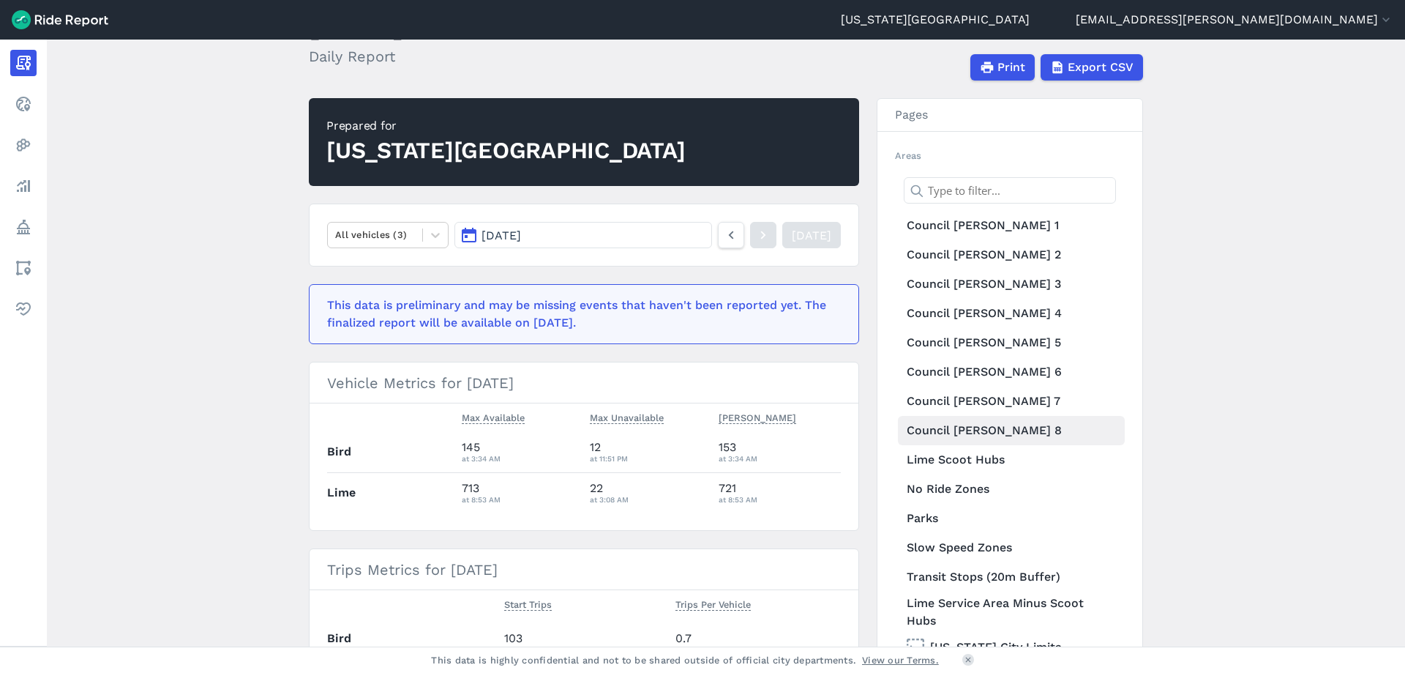
scroll to position [220, 0]
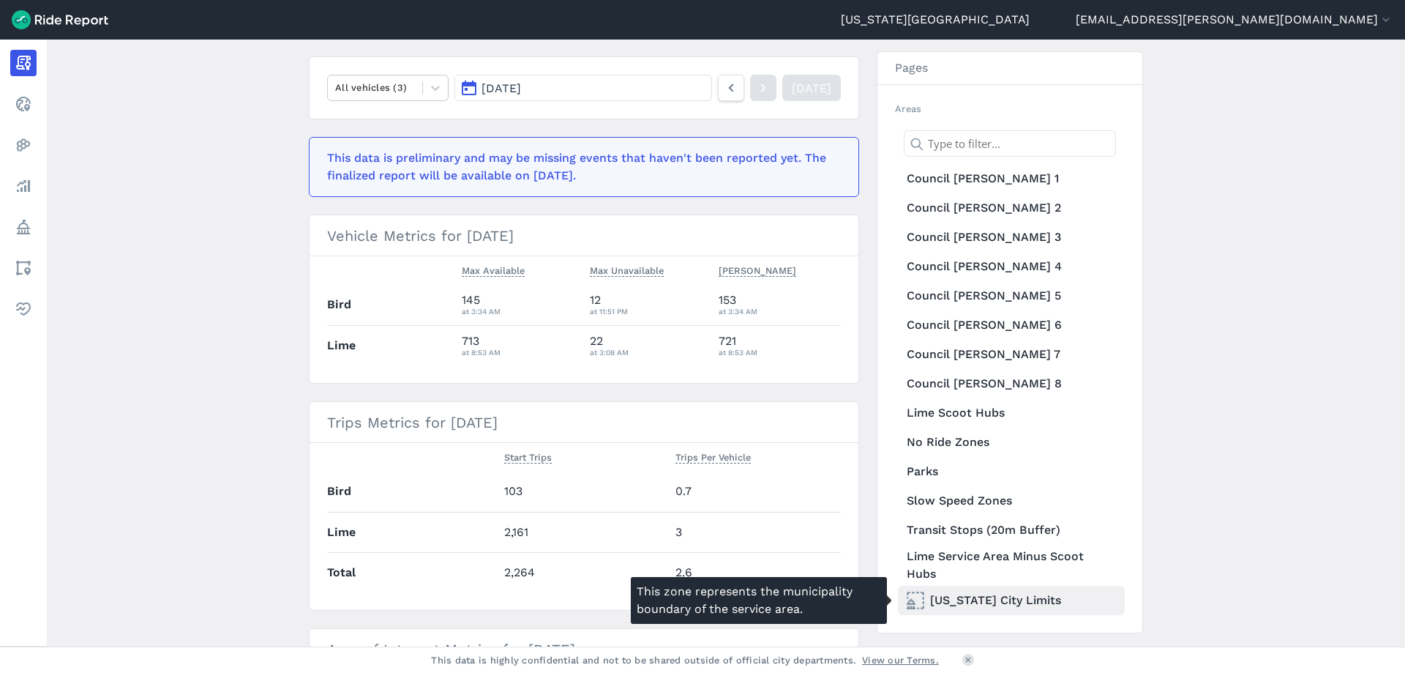
click at [1017, 608] on link "[US_STATE] City Limits" at bounding box center [1011, 600] width 227 height 29
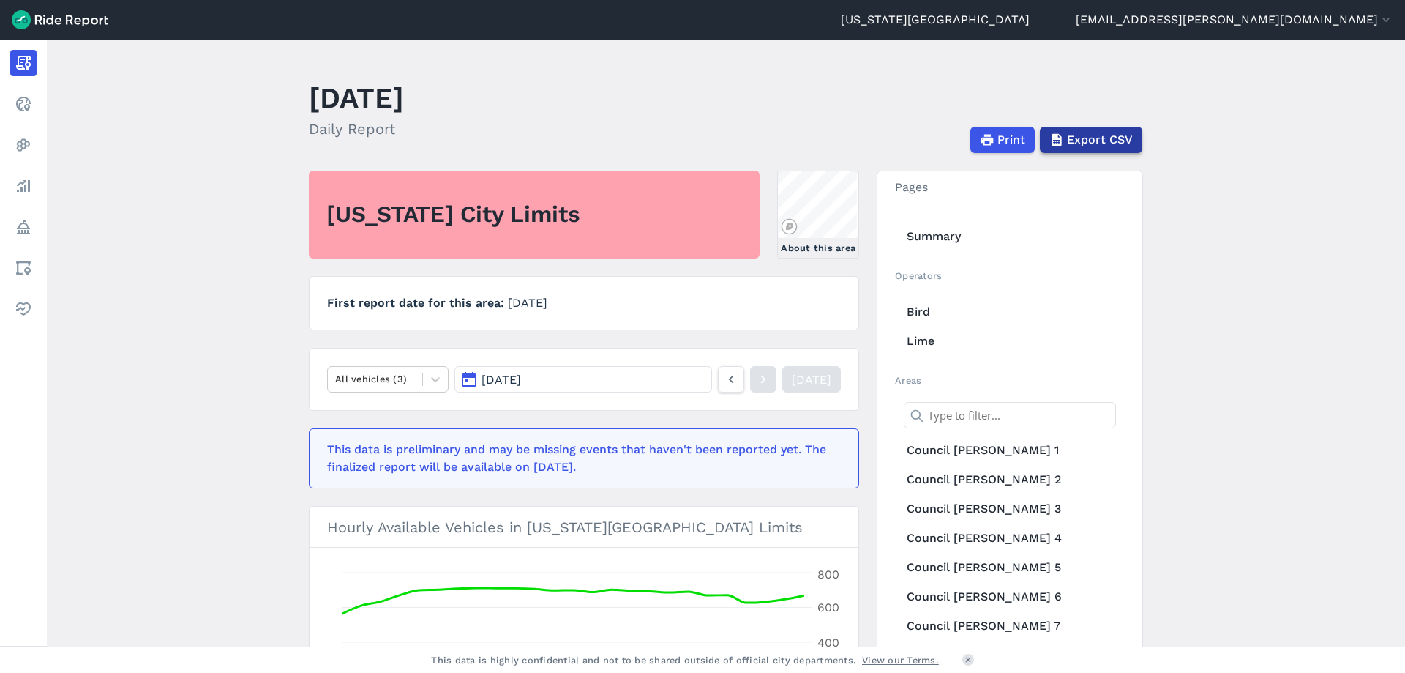
click at [1094, 136] on span "Export CSV" at bounding box center [1100, 140] width 66 height 18
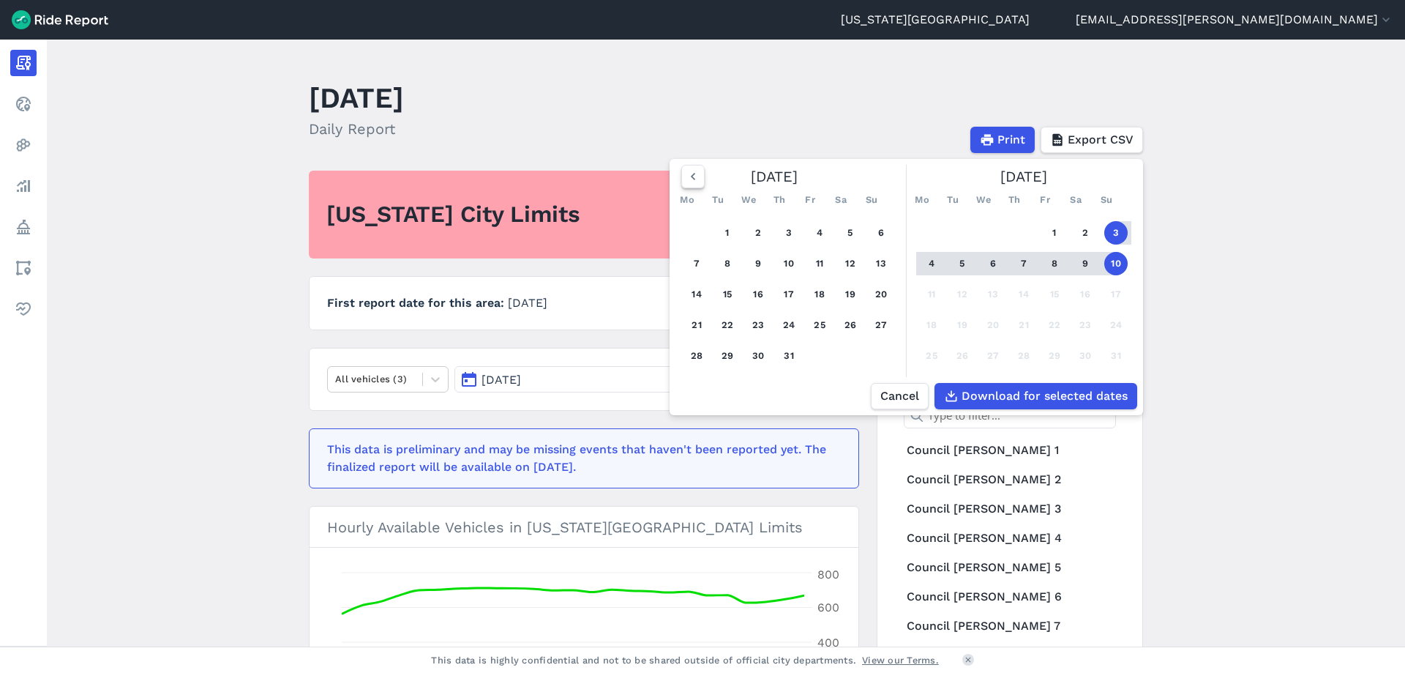
click at [689, 173] on icon "button" at bounding box center [693, 176] width 15 height 15
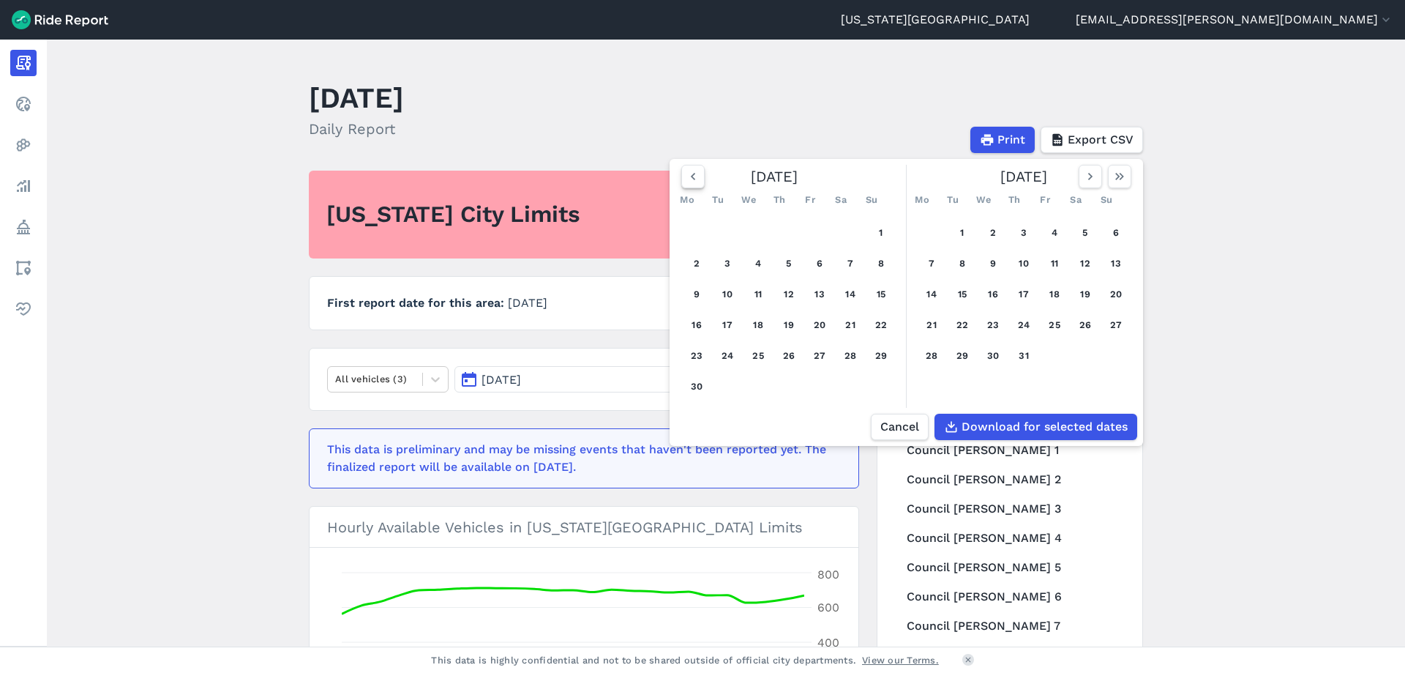
click at [689, 173] on icon "button" at bounding box center [693, 176] width 15 height 15
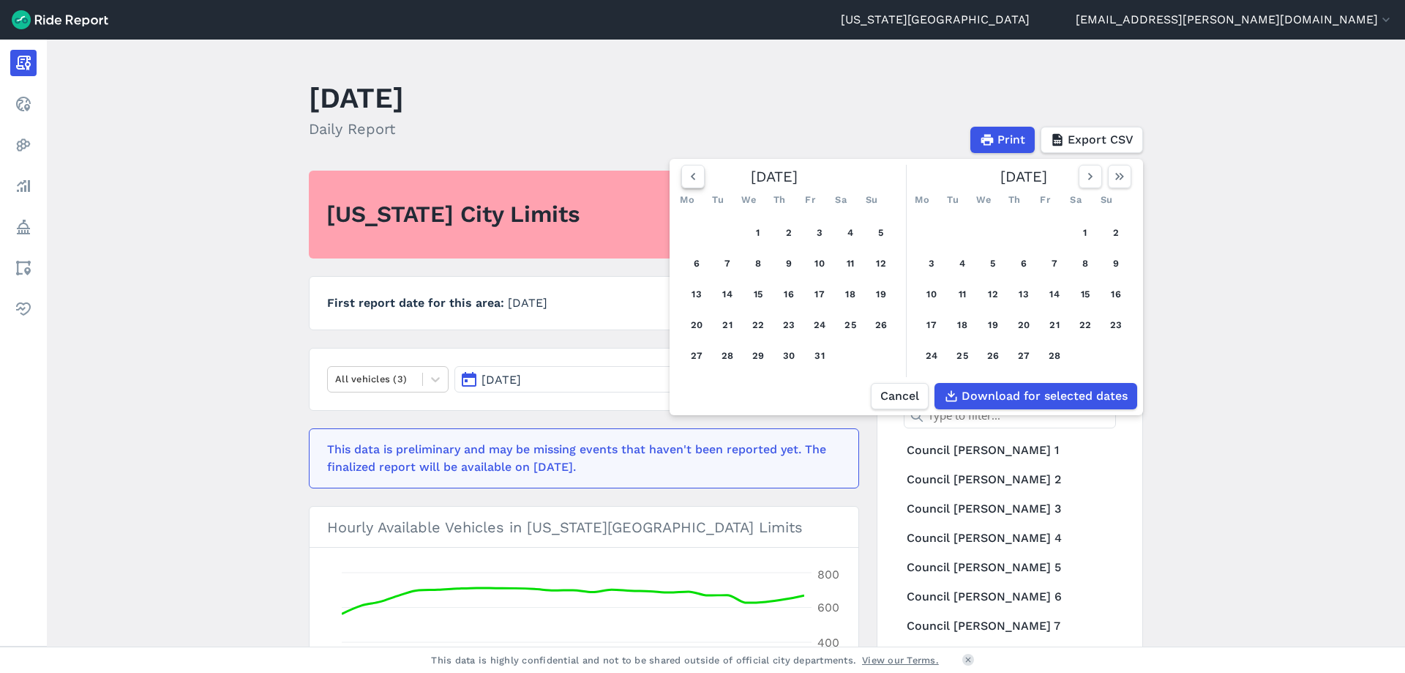
click at [689, 173] on icon "button" at bounding box center [693, 176] width 15 height 15
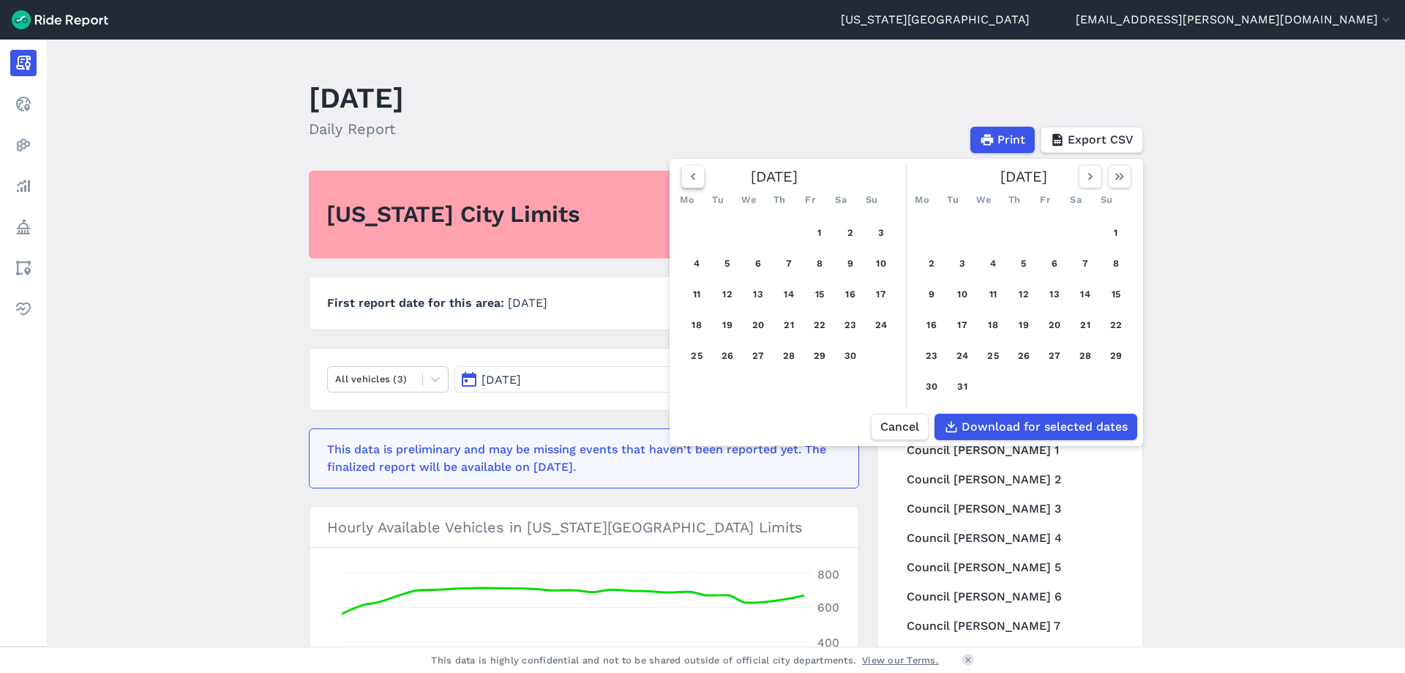
click at [689, 173] on icon "button" at bounding box center [693, 176] width 15 height 15
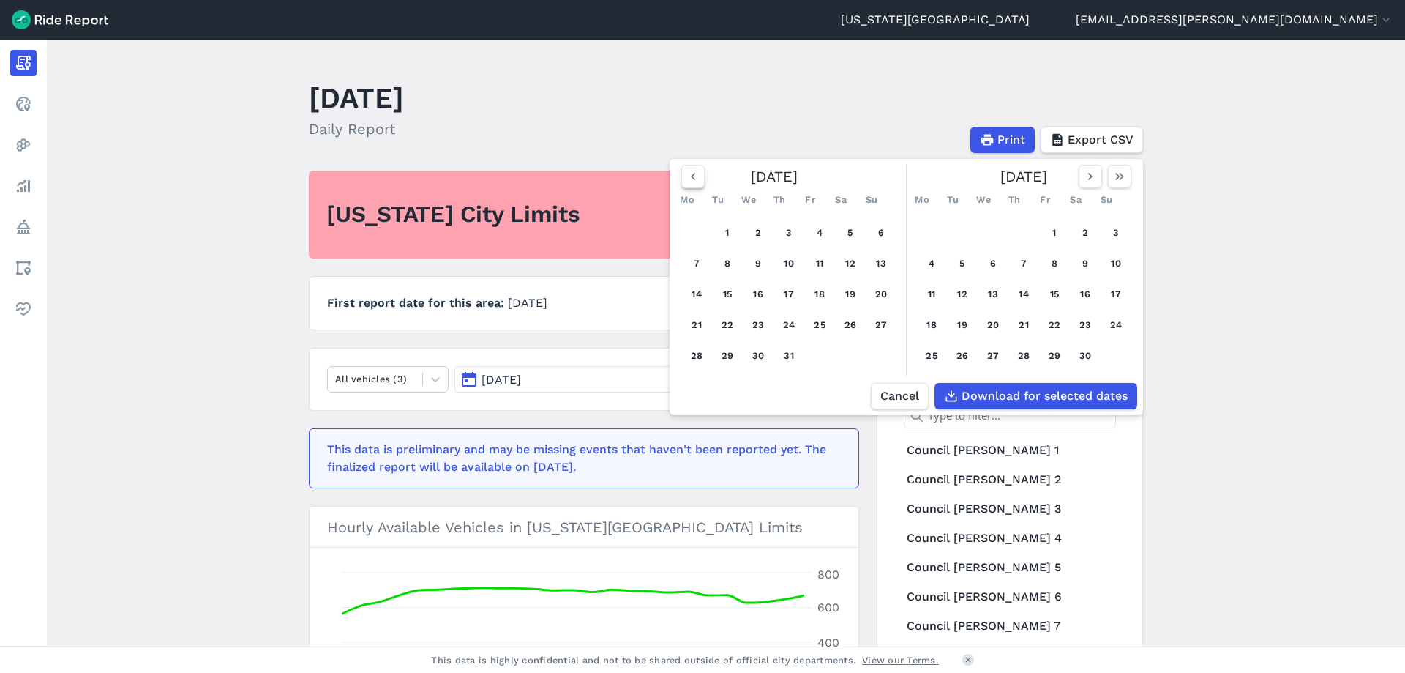
click at [689, 173] on icon "button" at bounding box center [693, 176] width 15 height 15
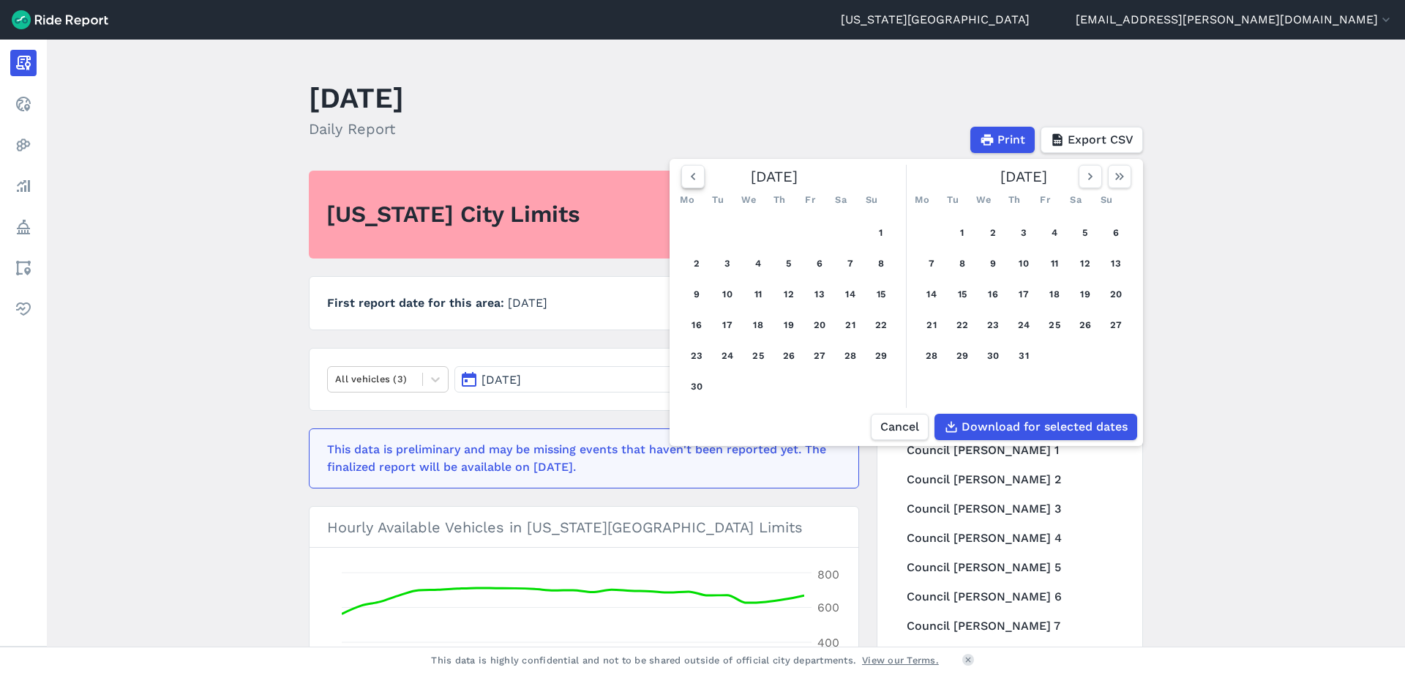
click at [689, 173] on icon "button" at bounding box center [693, 176] width 15 height 15
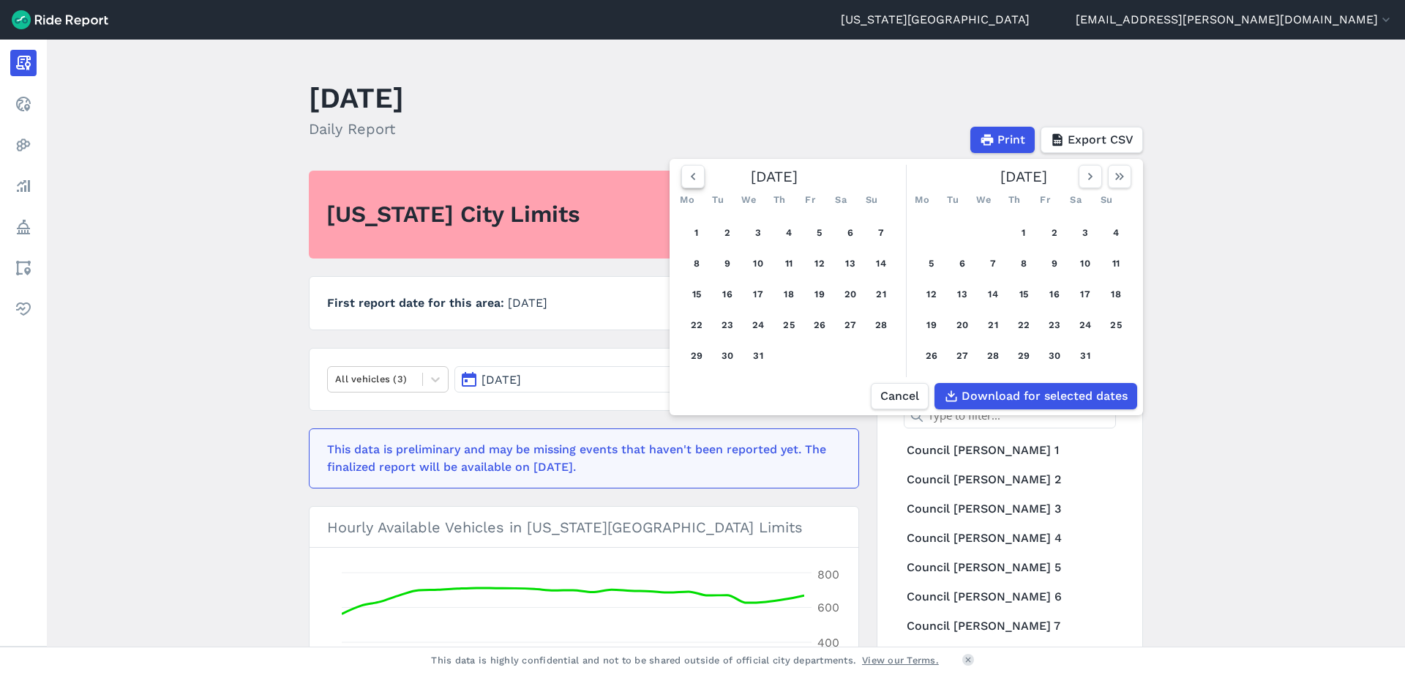
click at [689, 173] on icon "button" at bounding box center [693, 176] width 15 height 15
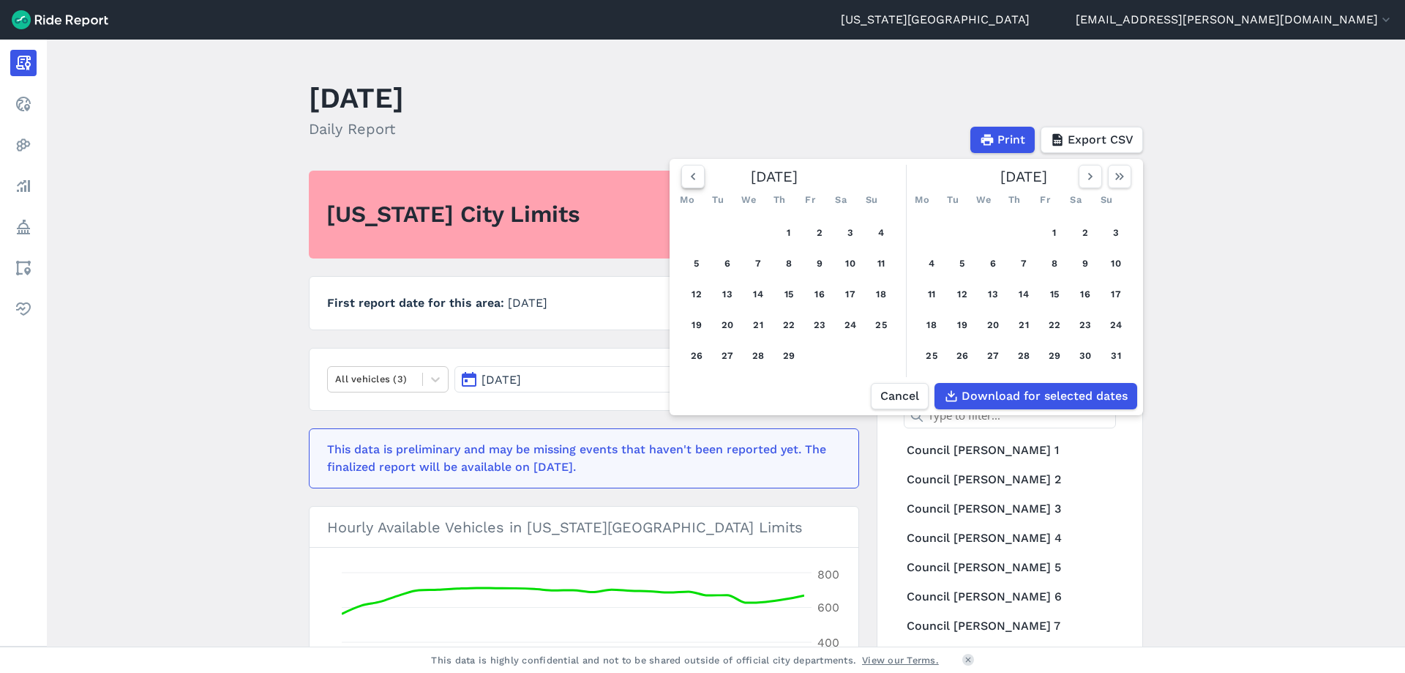
click at [688, 173] on icon "button" at bounding box center [693, 176] width 15 height 15
click at [687, 173] on icon "button" at bounding box center [693, 176] width 15 height 15
click at [686, 173] on icon "button" at bounding box center [693, 176] width 15 height 15
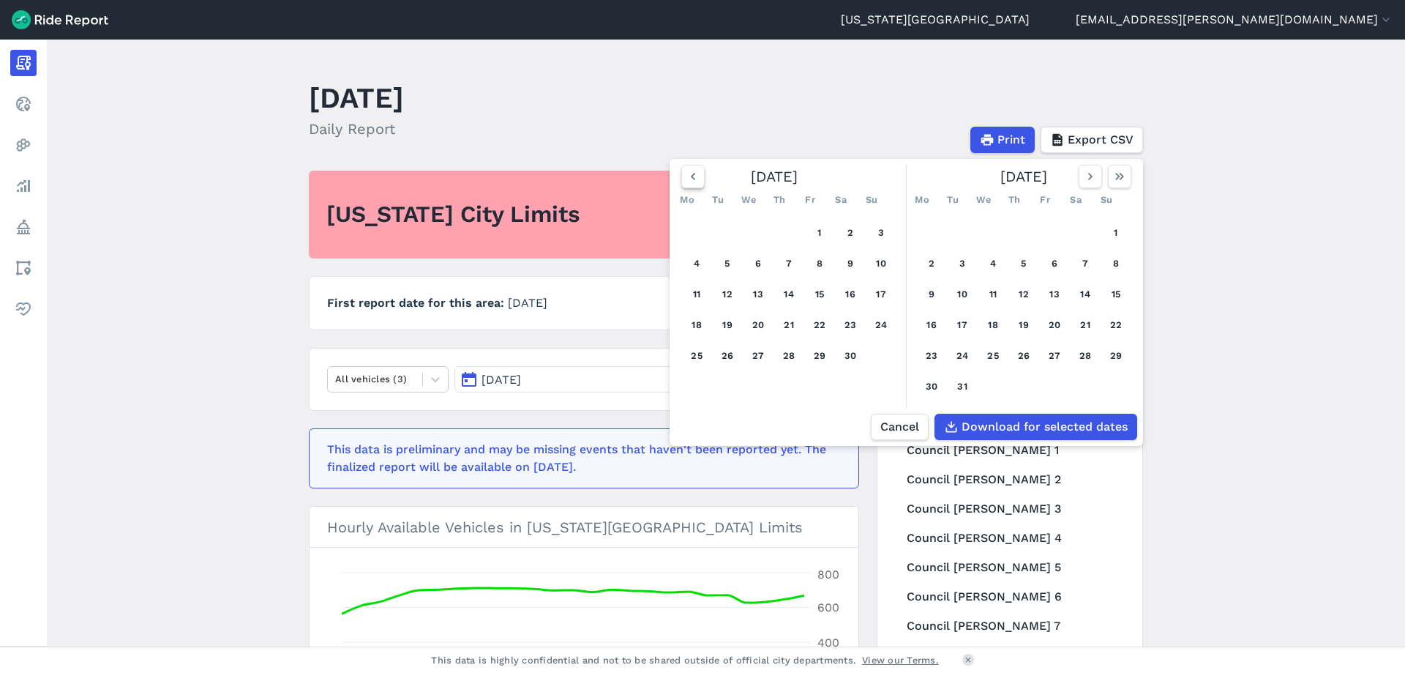
click at [681, 174] on button "button" at bounding box center [692, 176] width 23 height 23
click at [682, 176] on button "button" at bounding box center [692, 176] width 23 height 23
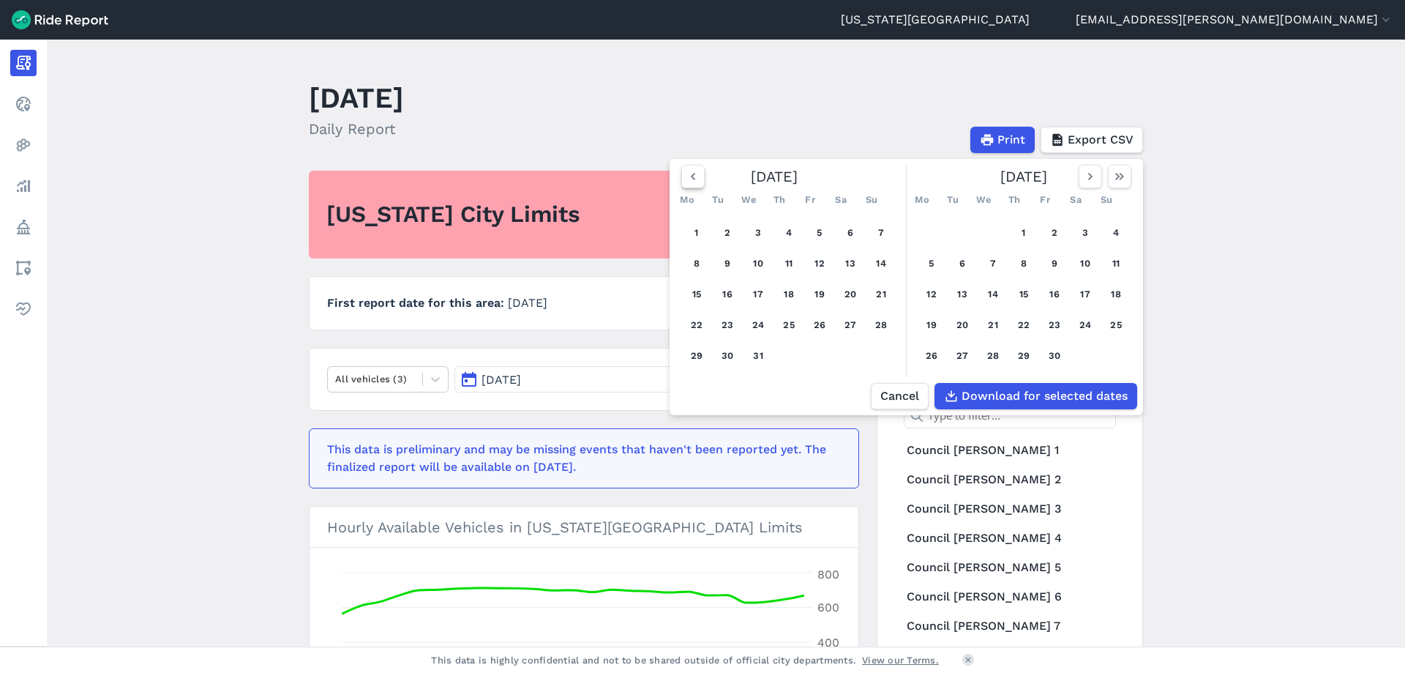
click at [682, 176] on button "button" at bounding box center [692, 176] width 23 height 23
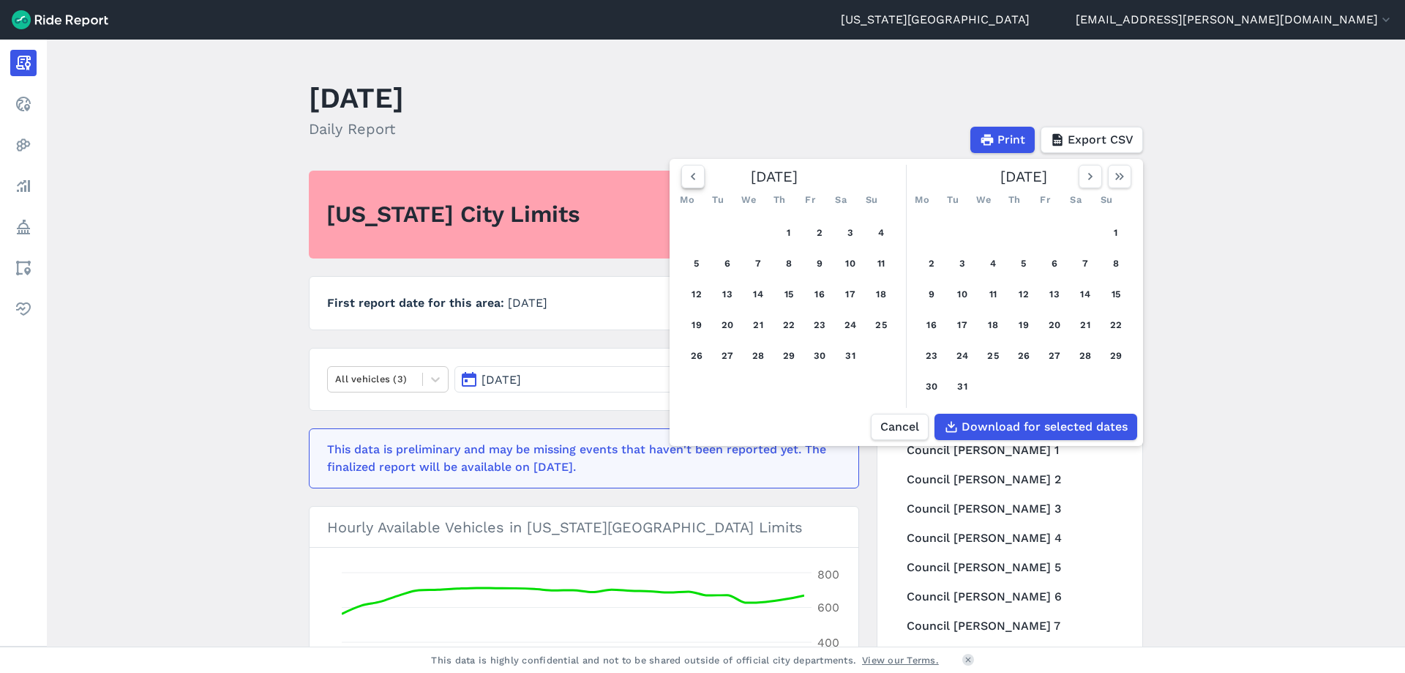
click at [682, 176] on button "button" at bounding box center [692, 176] width 23 height 23
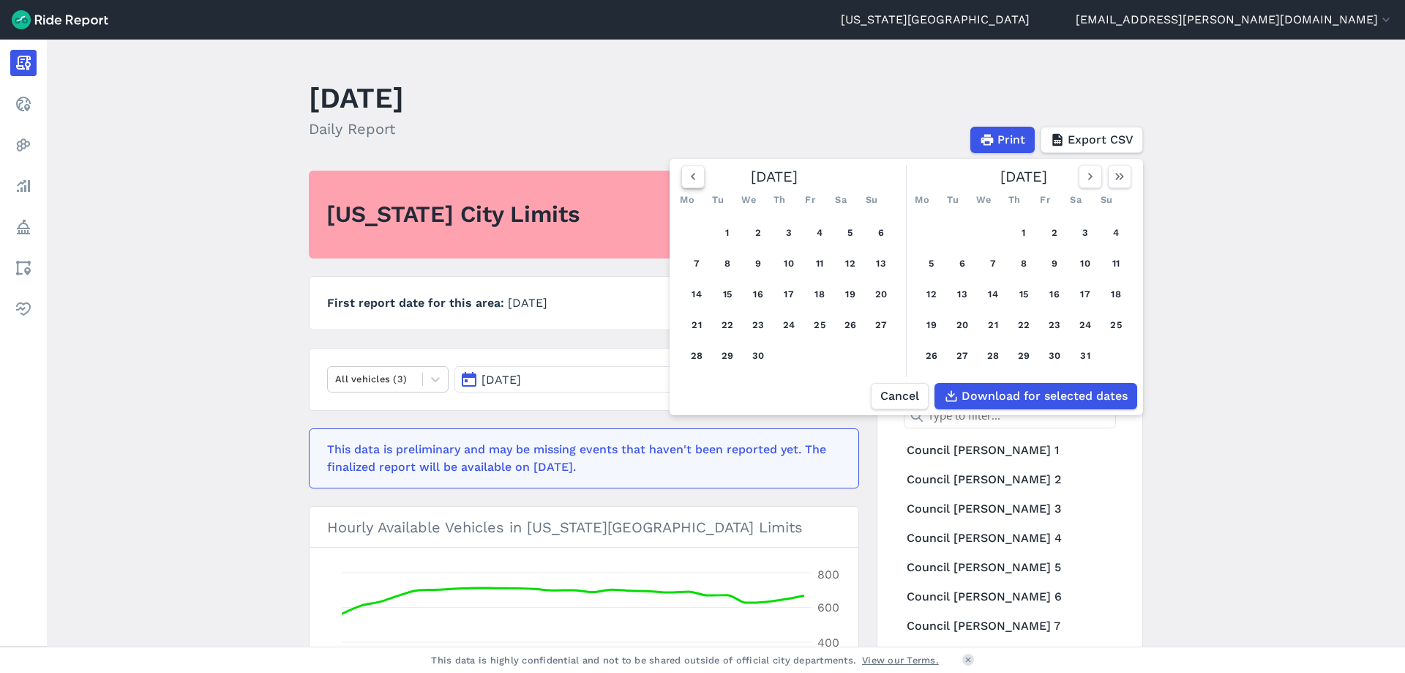
click at [682, 176] on button "button" at bounding box center [692, 176] width 23 height 23
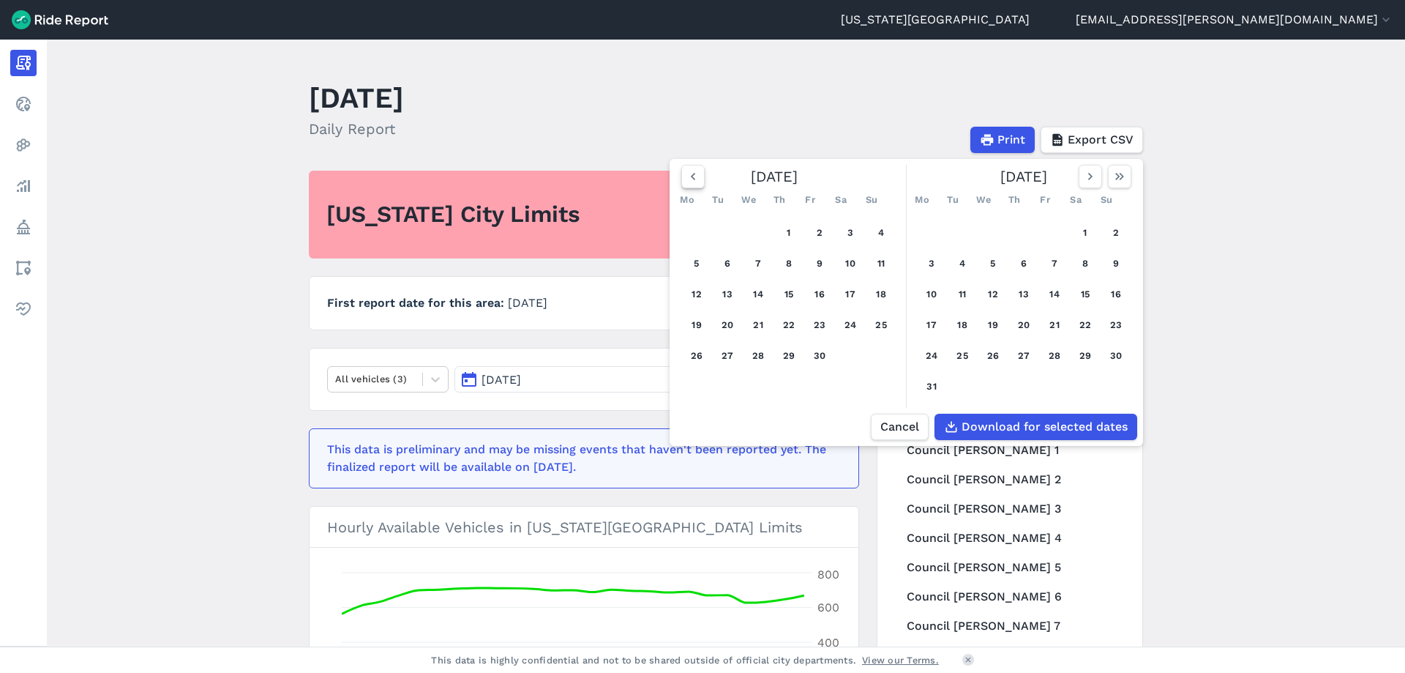
click at [681, 174] on button "button" at bounding box center [692, 176] width 23 height 23
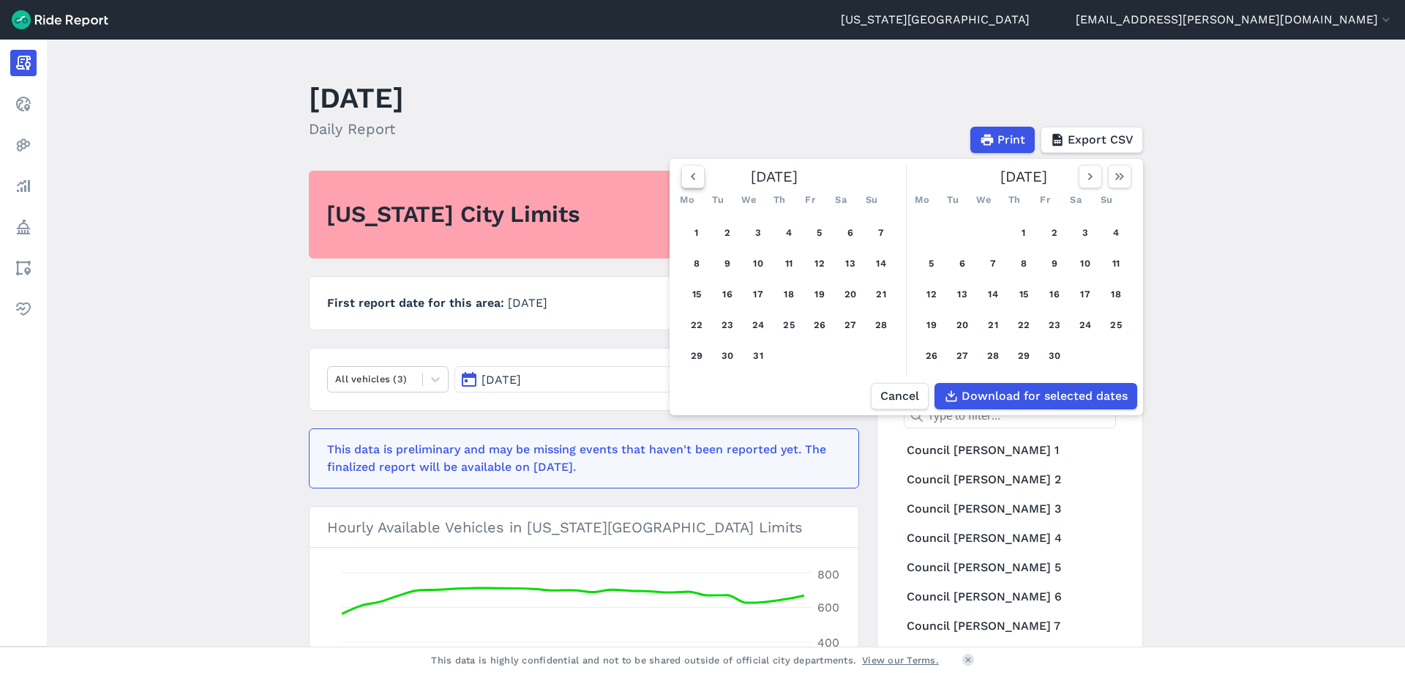
click at [681, 174] on button "button" at bounding box center [692, 176] width 23 height 23
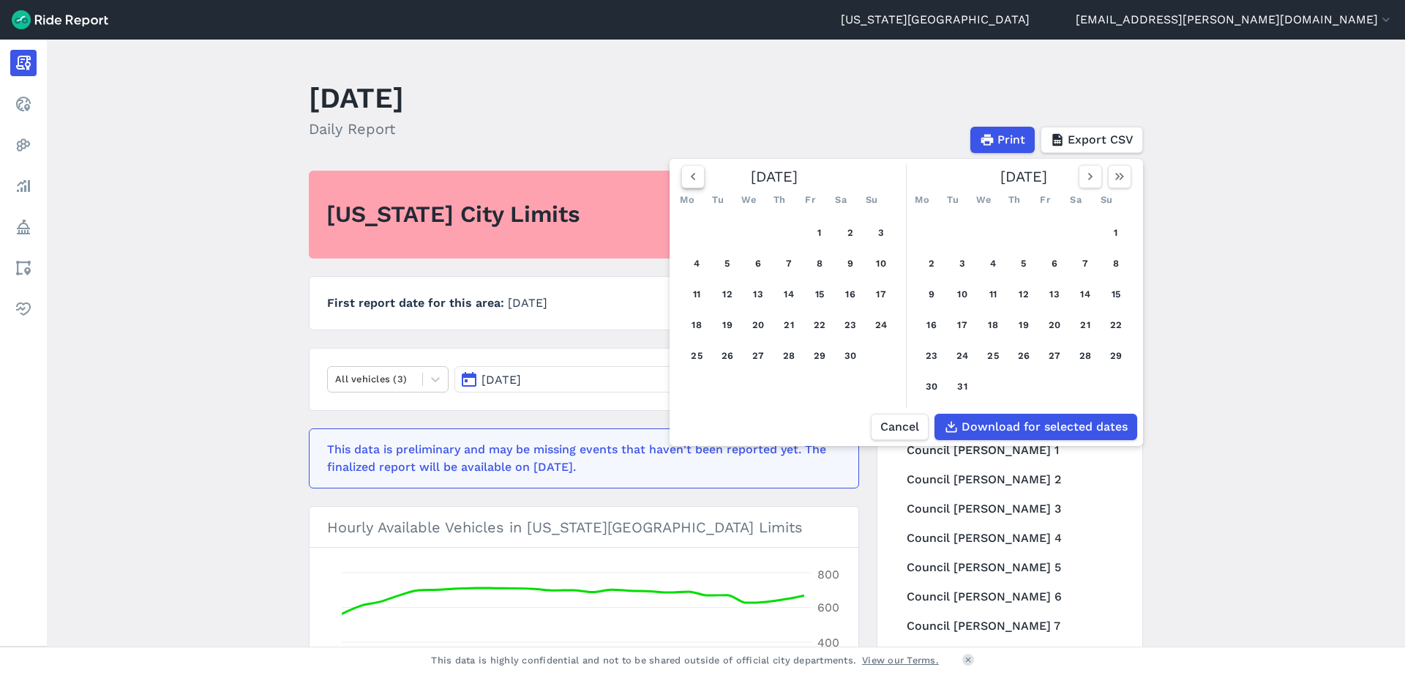
click at [681, 174] on button "button" at bounding box center [692, 176] width 23 height 23
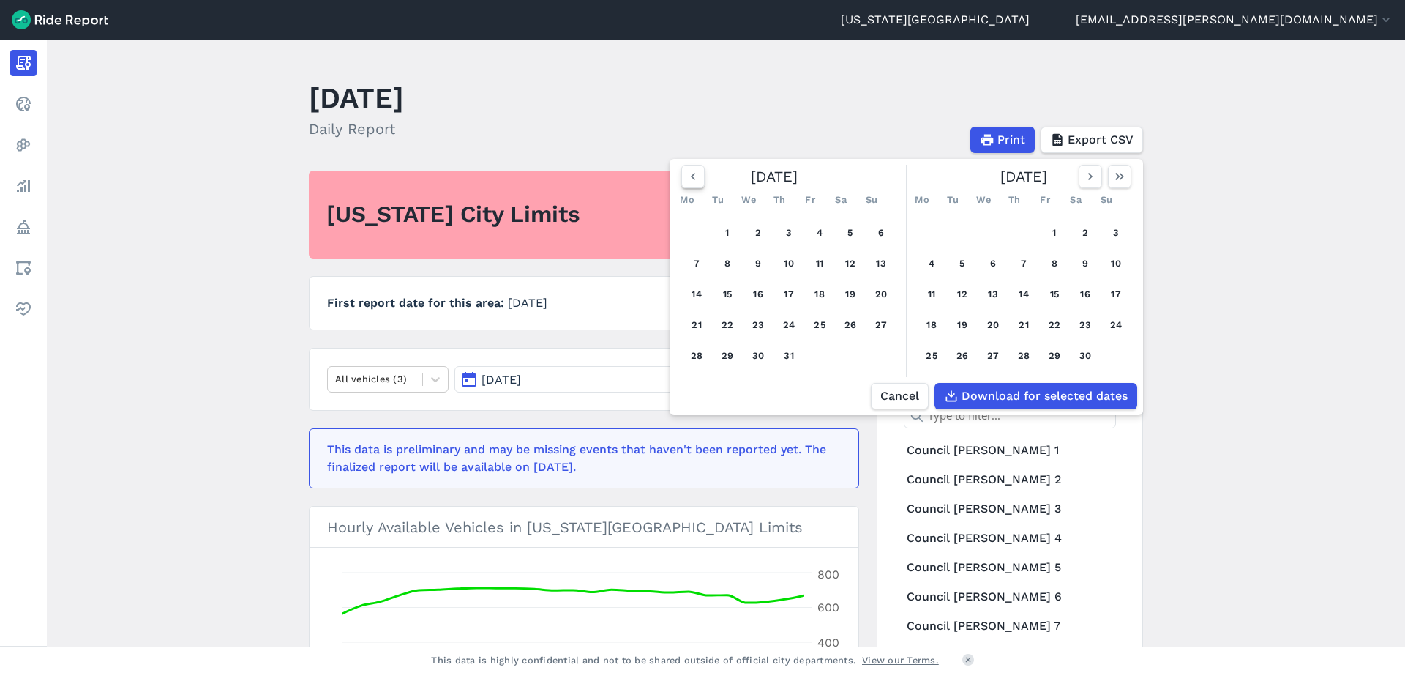
click at [692, 177] on icon "button" at bounding box center [693, 176] width 15 height 15
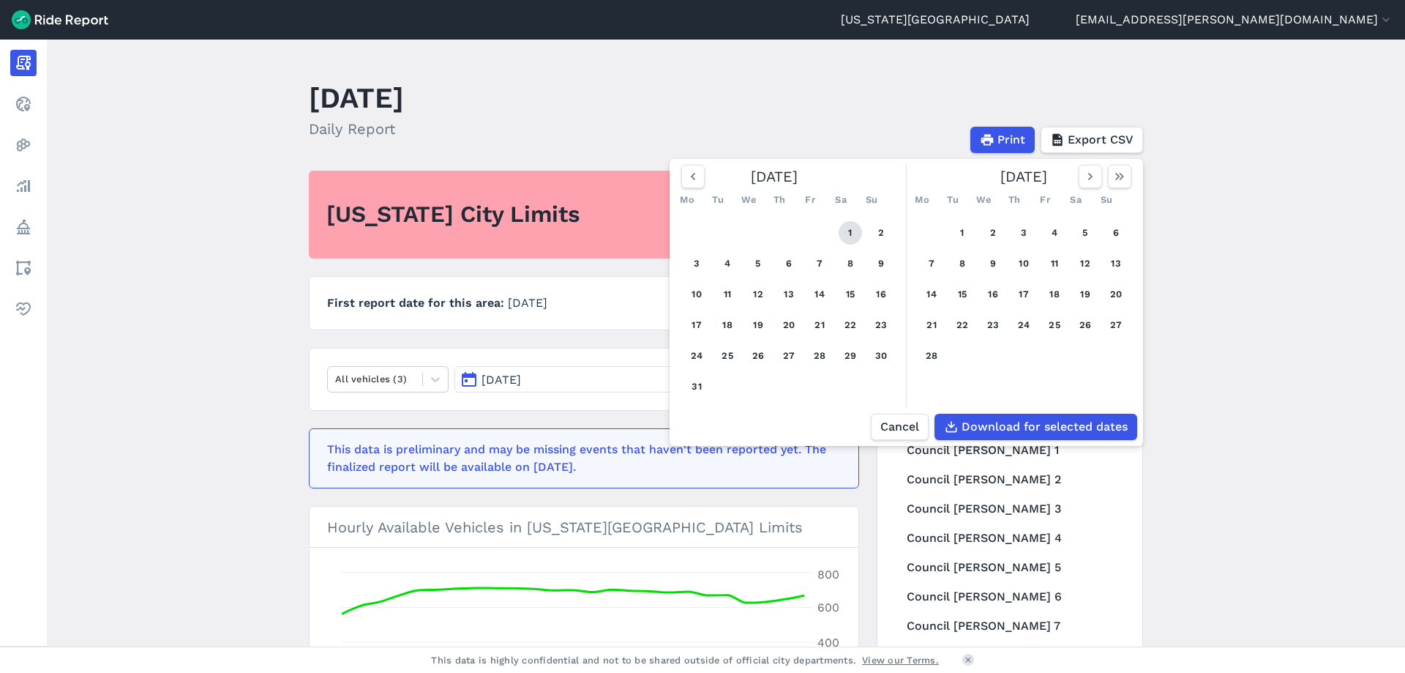
click at [852, 230] on button "1" at bounding box center [850, 232] width 23 height 23
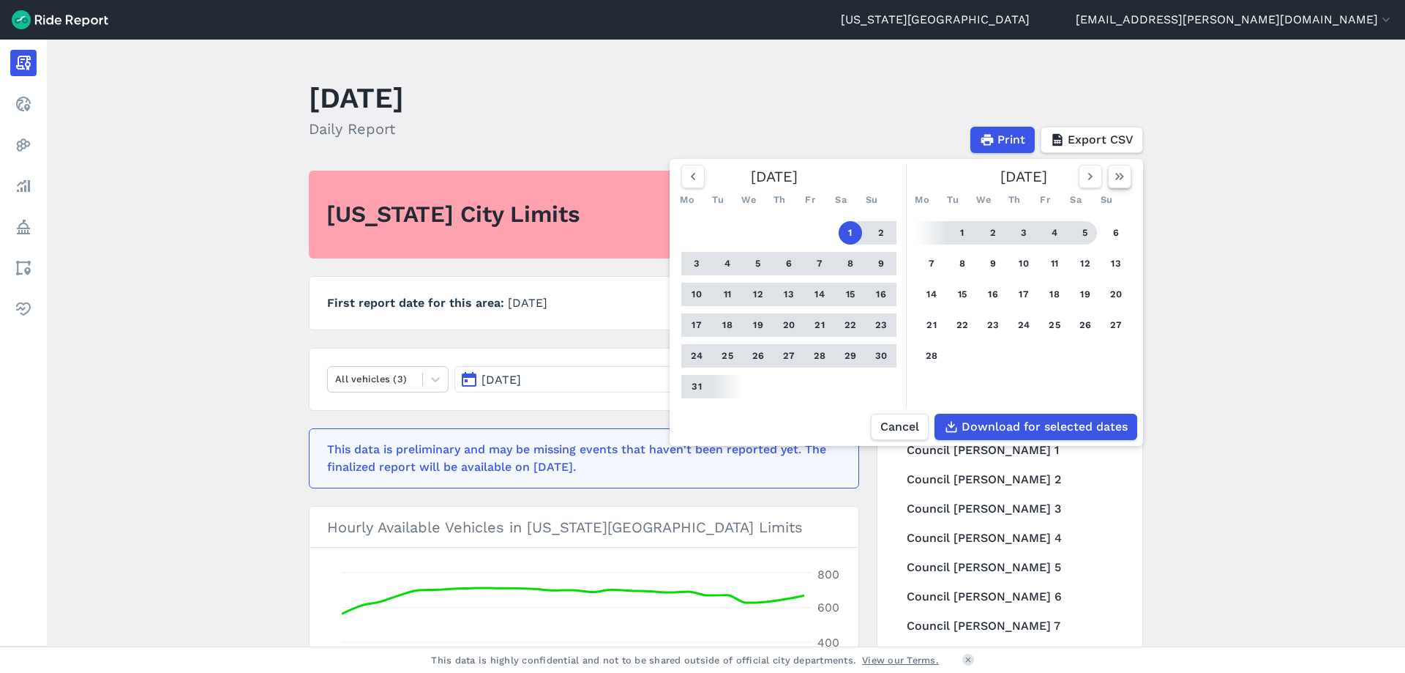
click at [1118, 180] on icon "button" at bounding box center [1120, 176] width 15 height 15
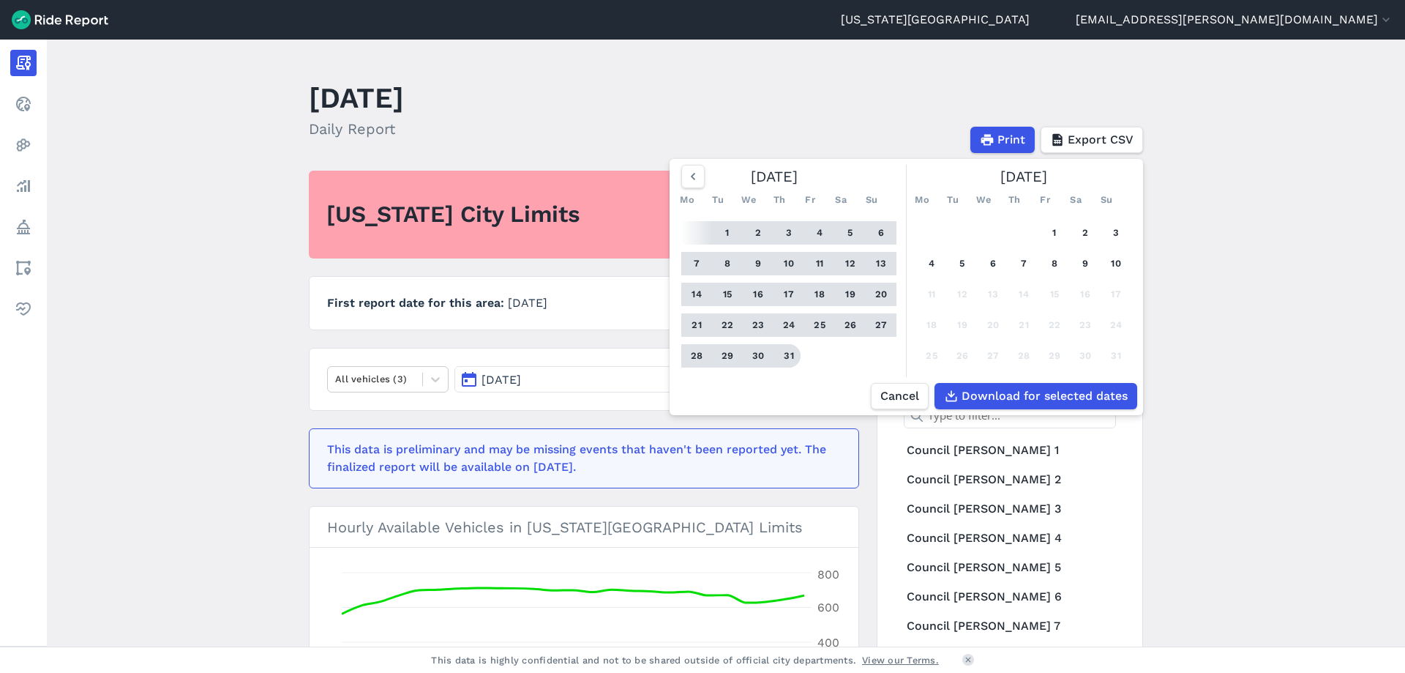
click at [788, 355] on button "31" at bounding box center [788, 355] width 23 height 23
click at [1061, 400] on span "Download for selected dates" at bounding box center [1044, 396] width 166 height 18
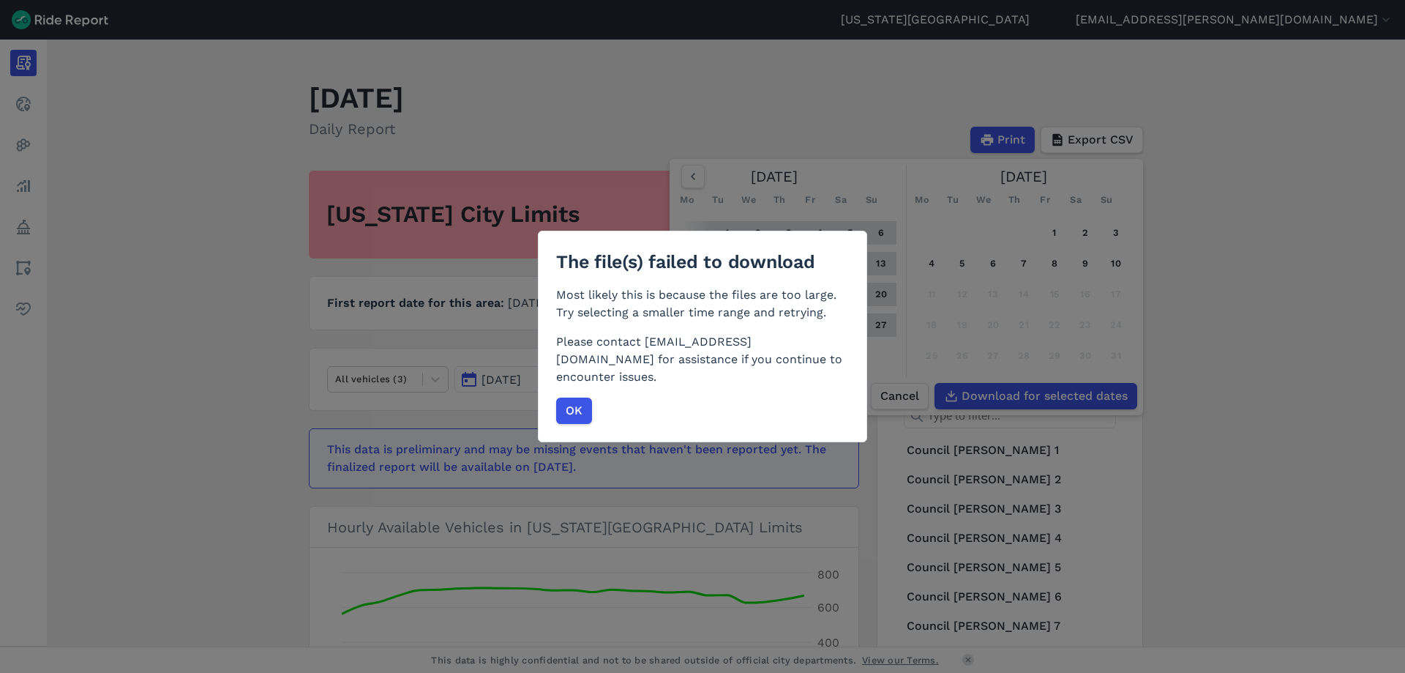
drag, startPoint x: 580, startPoint y: 400, endPoint x: 581, endPoint y: 498, distance: 97.4
click at [580, 402] on span "OK" at bounding box center [574, 411] width 17 height 18
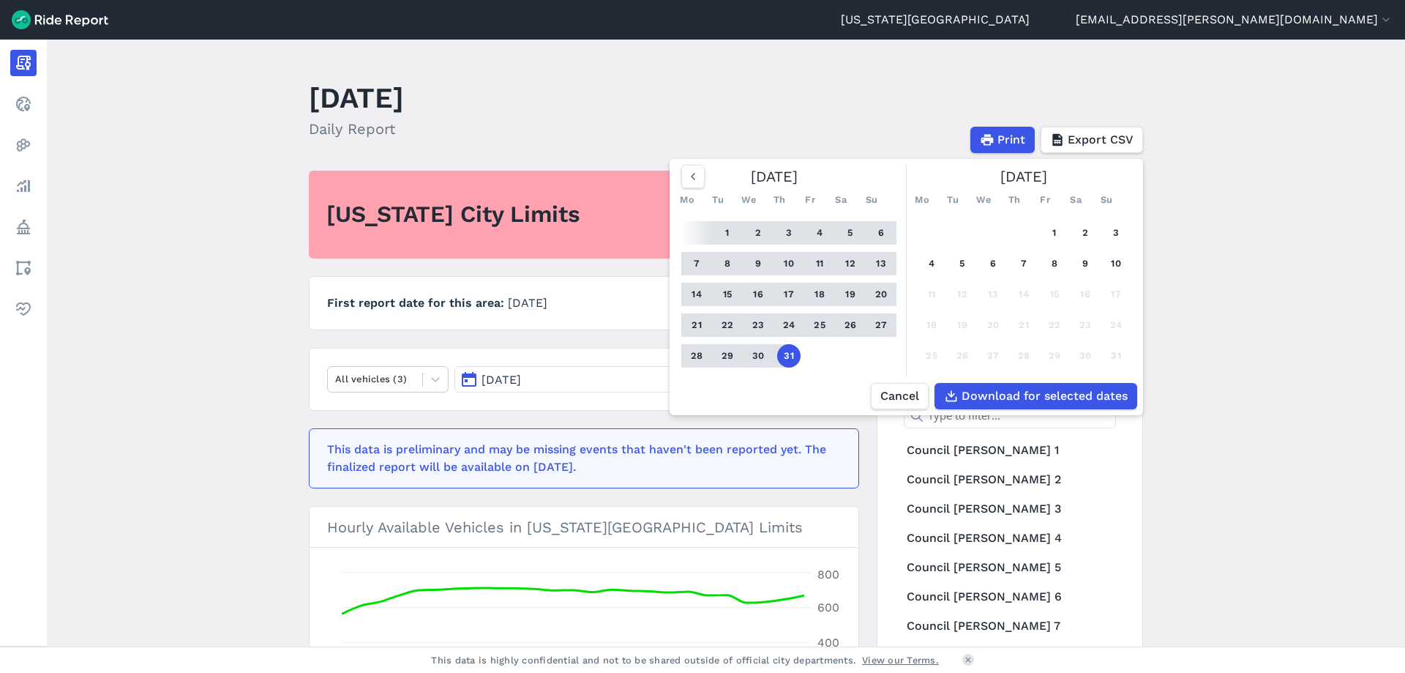
click at [1302, 283] on main "[DATE] Daily Report Print Export CSV [DATE] Mo Tu We Th Fr Sa Su 1 2 3 4 5 6 7 …" at bounding box center [726, 343] width 1359 height 607
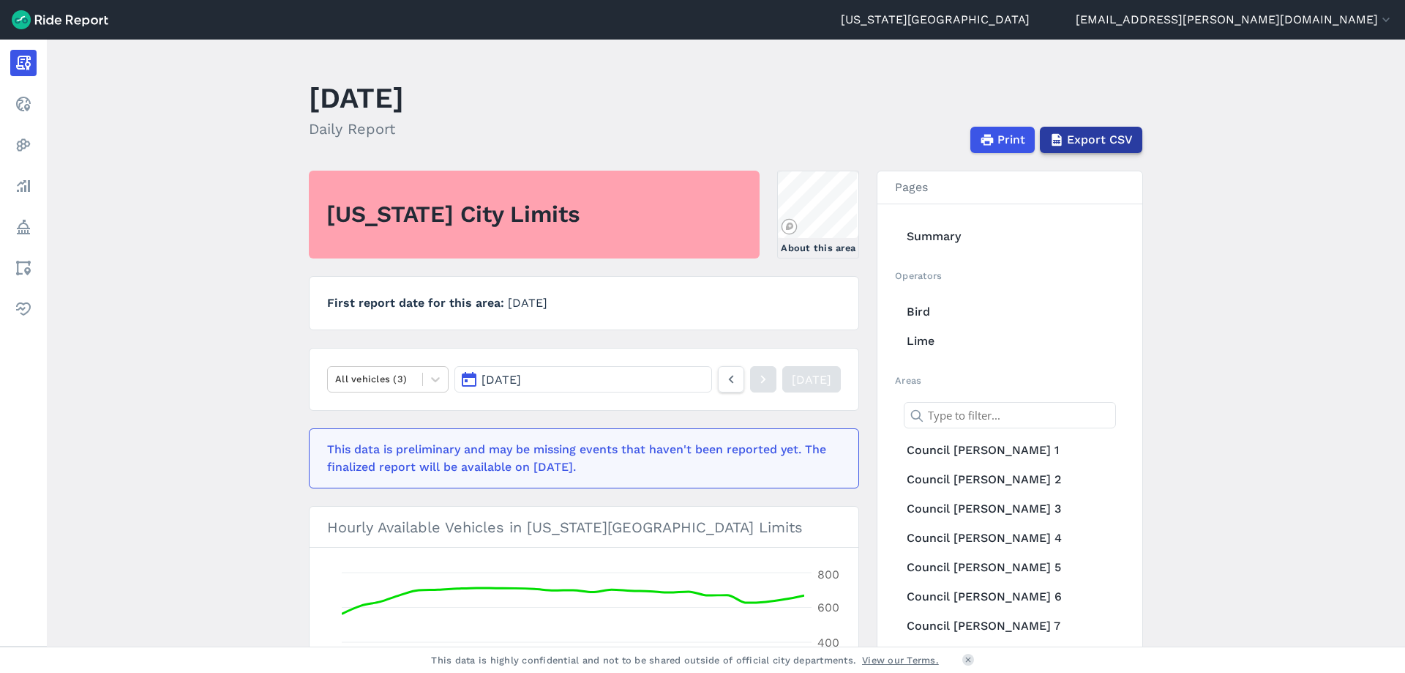
click at [1129, 130] on button "Export CSV" at bounding box center [1091, 140] width 102 height 26
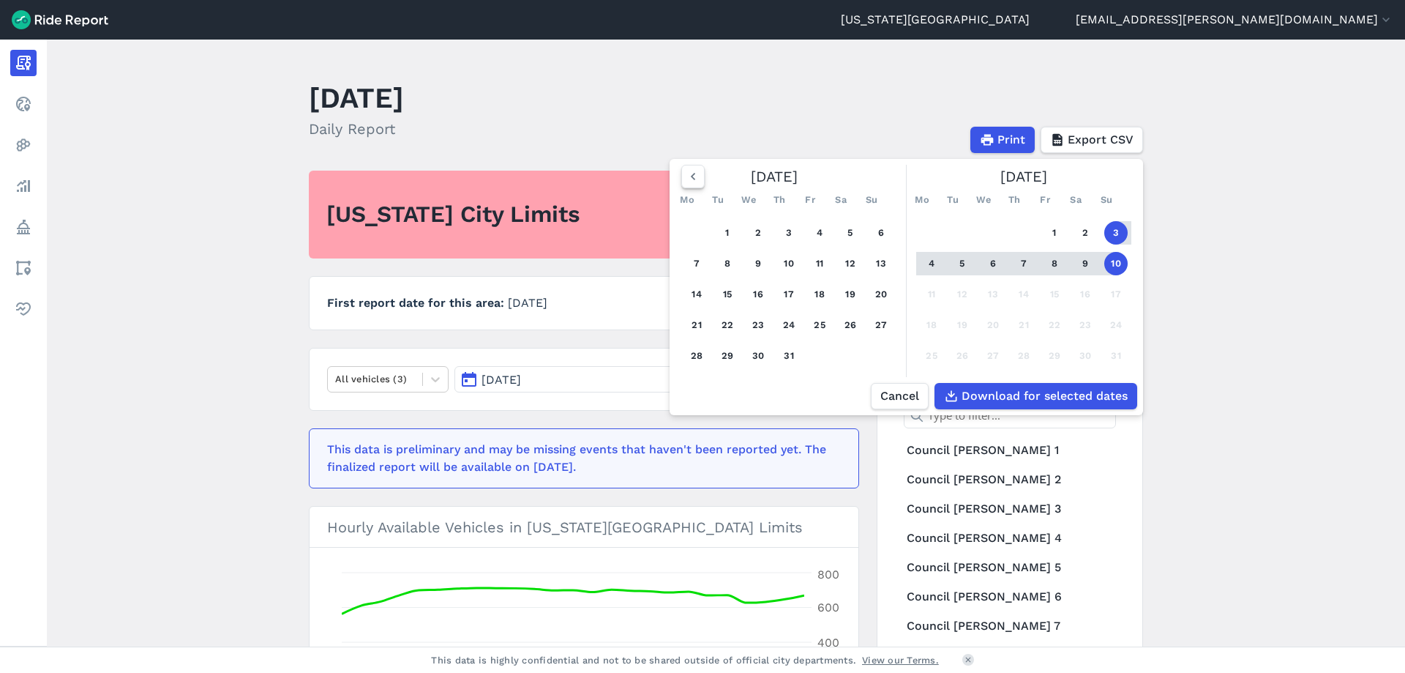
click at [692, 178] on use "button" at bounding box center [693, 176] width 4 height 7
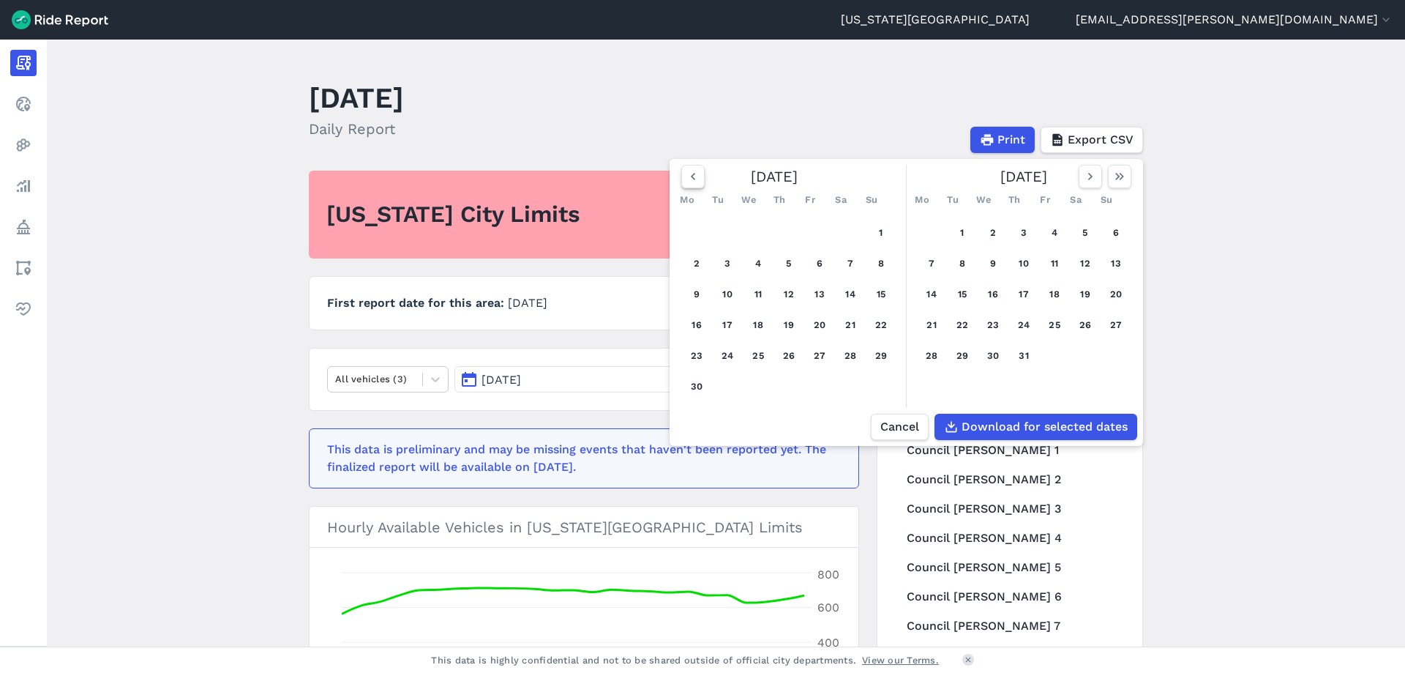
click at [692, 178] on use "button" at bounding box center [693, 176] width 4 height 7
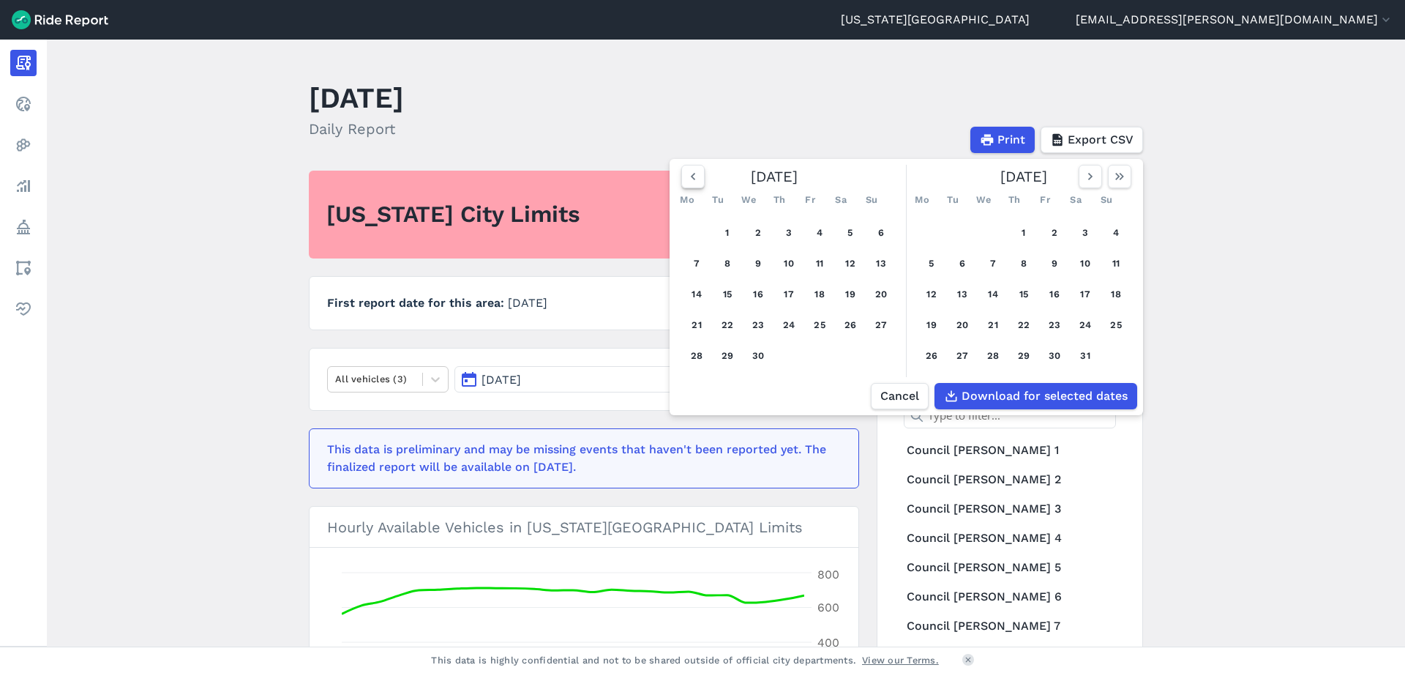
click at [692, 178] on use "button" at bounding box center [693, 176] width 4 height 7
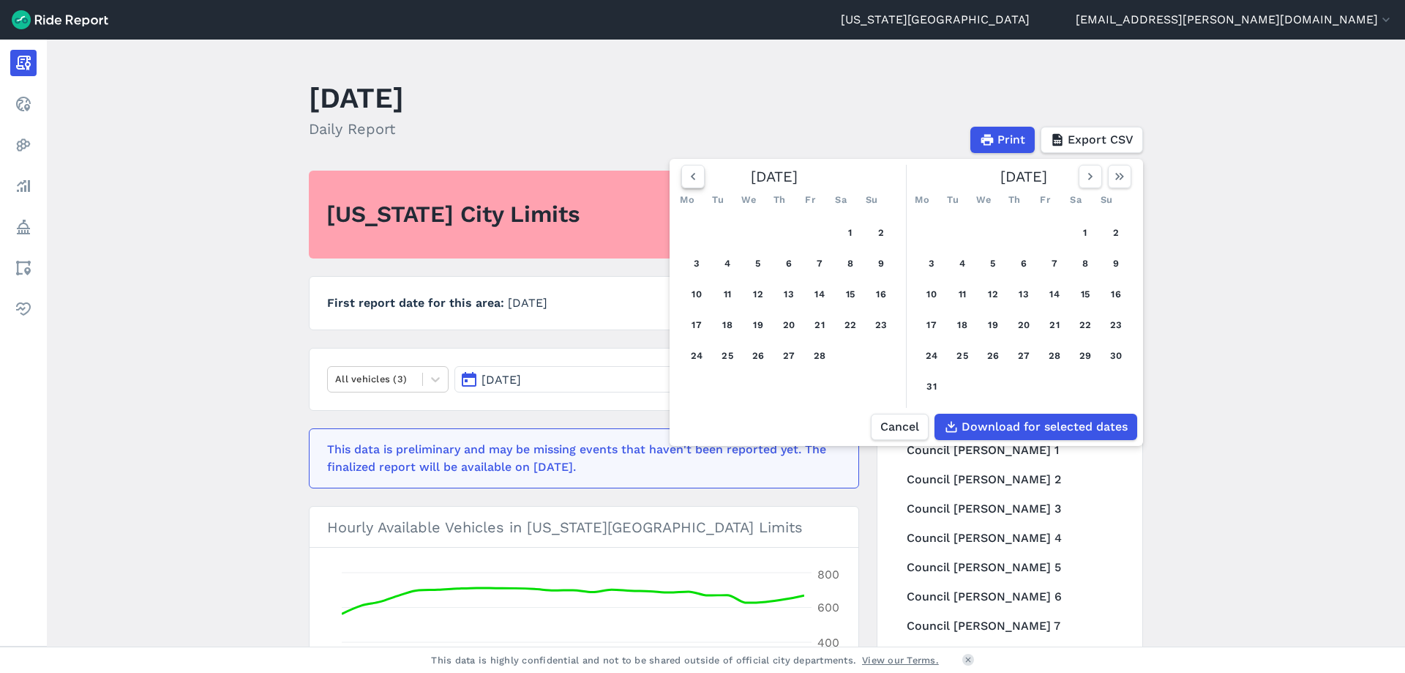
click at [692, 178] on use "button" at bounding box center [693, 176] width 4 height 7
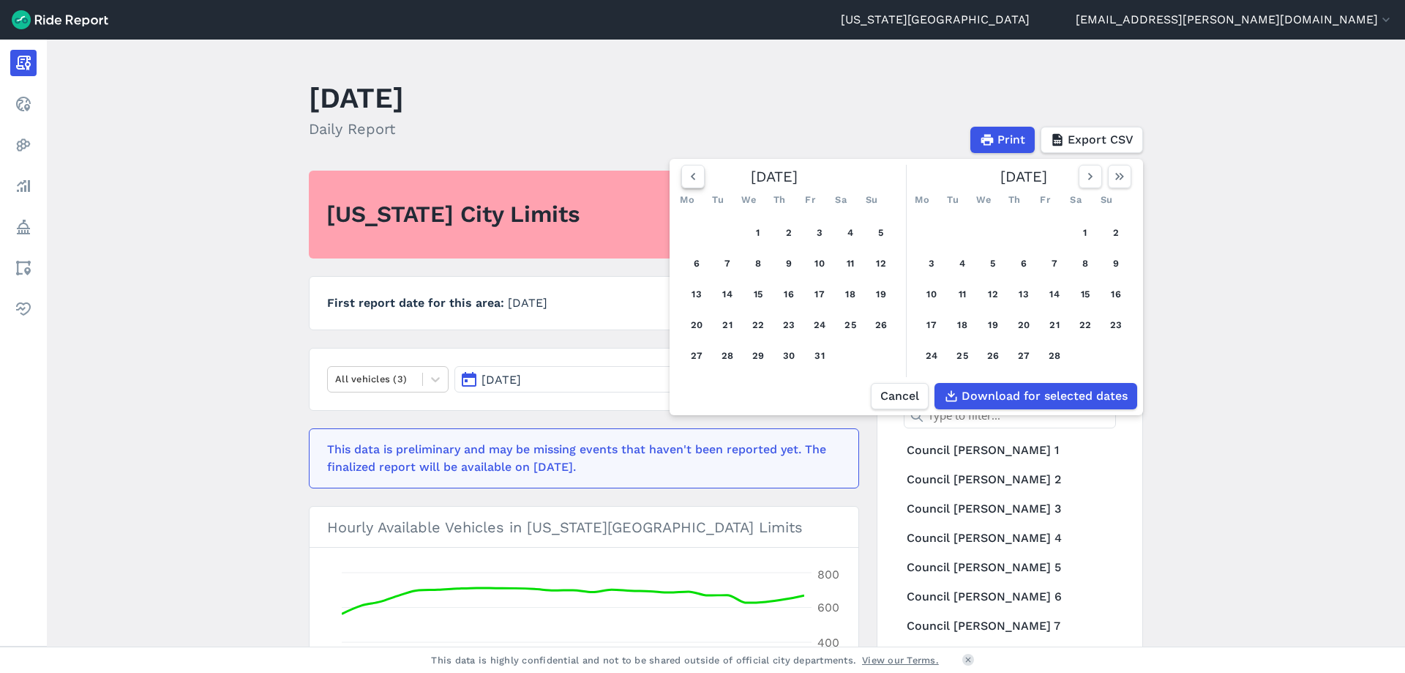
click at [692, 178] on use "button" at bounding box center [693, 176] width 4 height 7
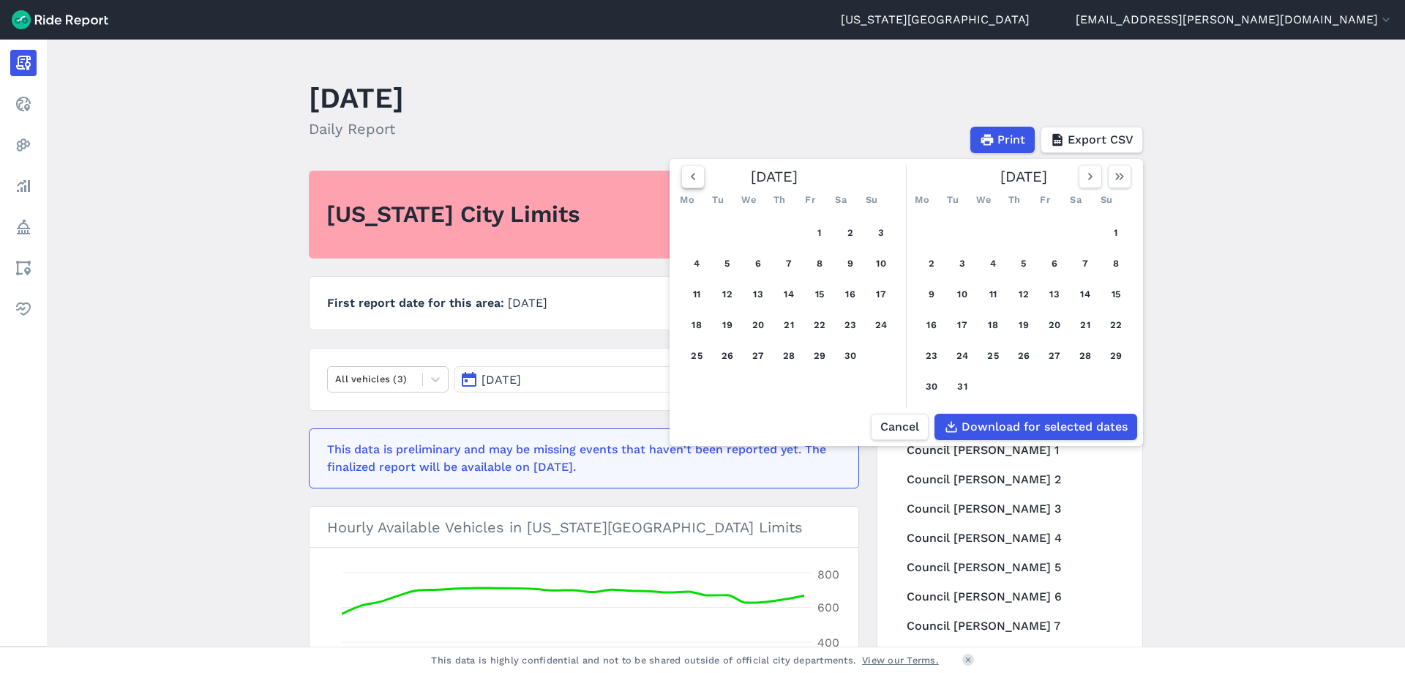
click at [692, 178] on use "button" at bounding box center [693, 176] width 4 height 7
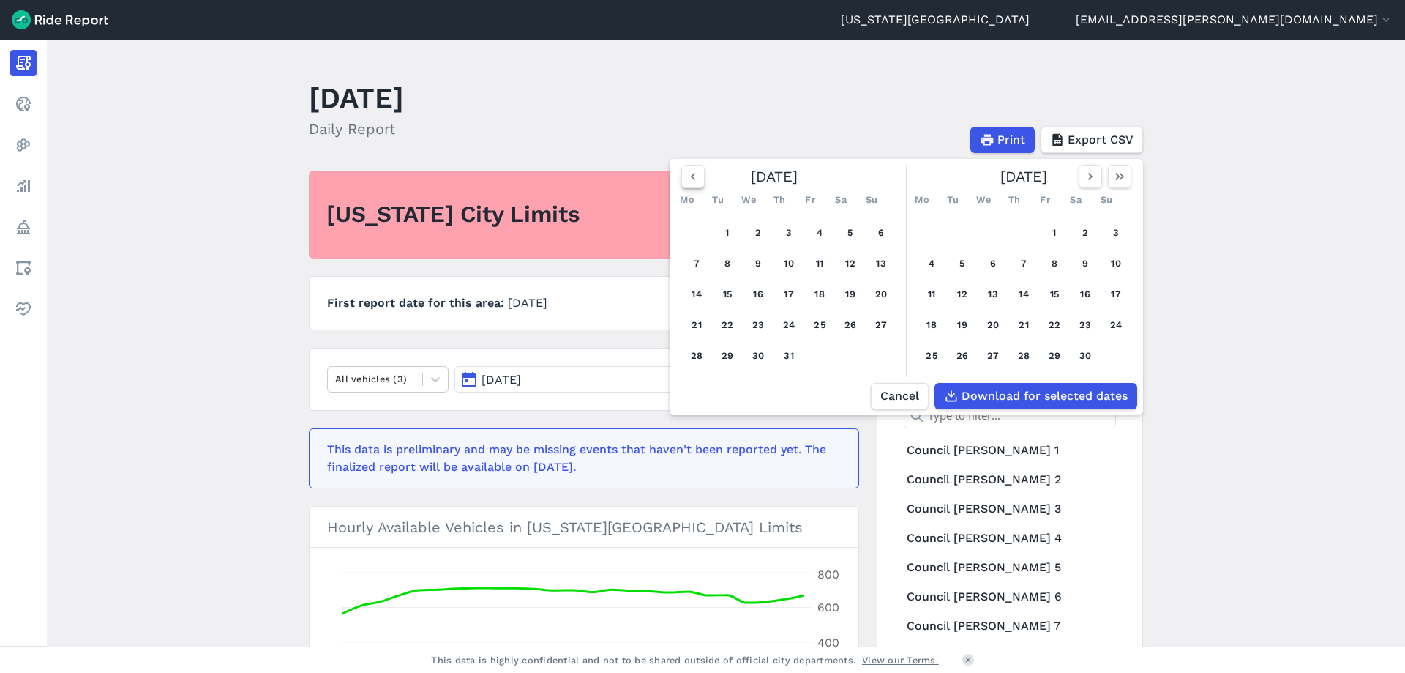
click at [692, 178] on use "button" at bounding box center [693, 176] width 4 height 7
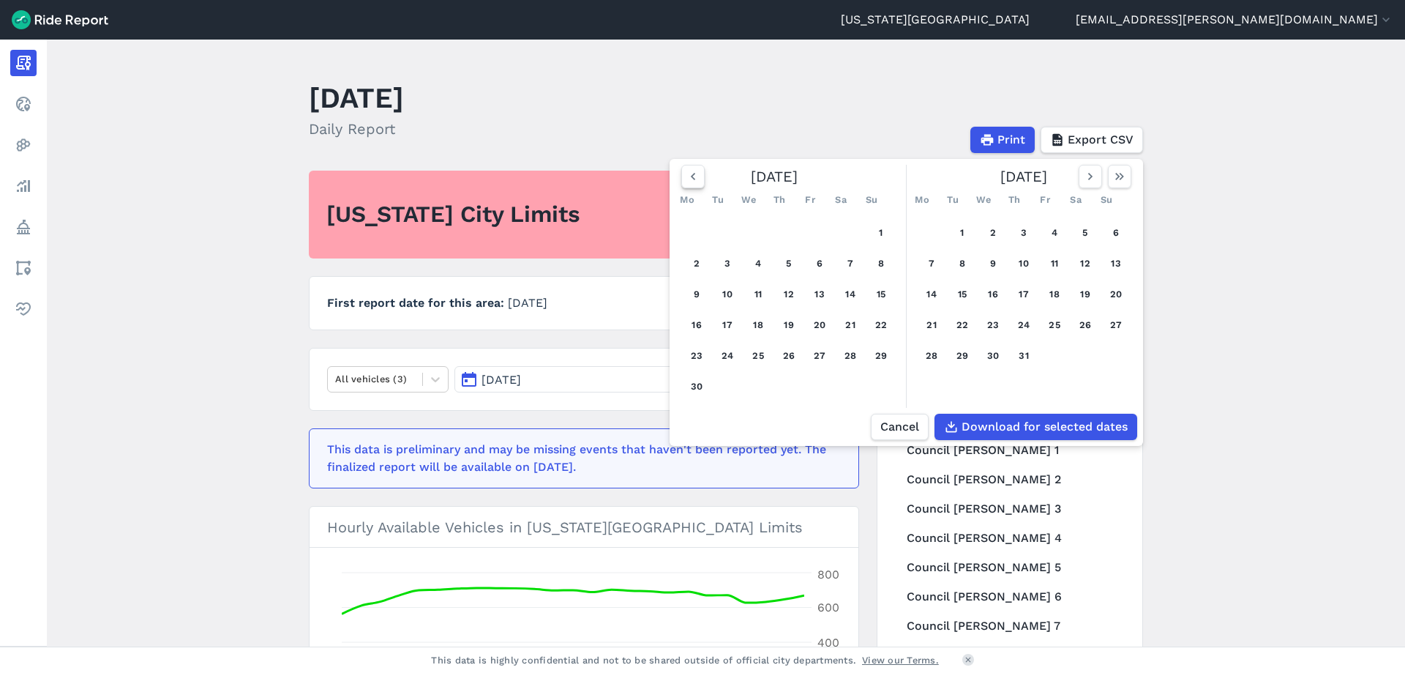
click at [692, 178] on use "button" at bounding box center [693, 176] width 4 height 7
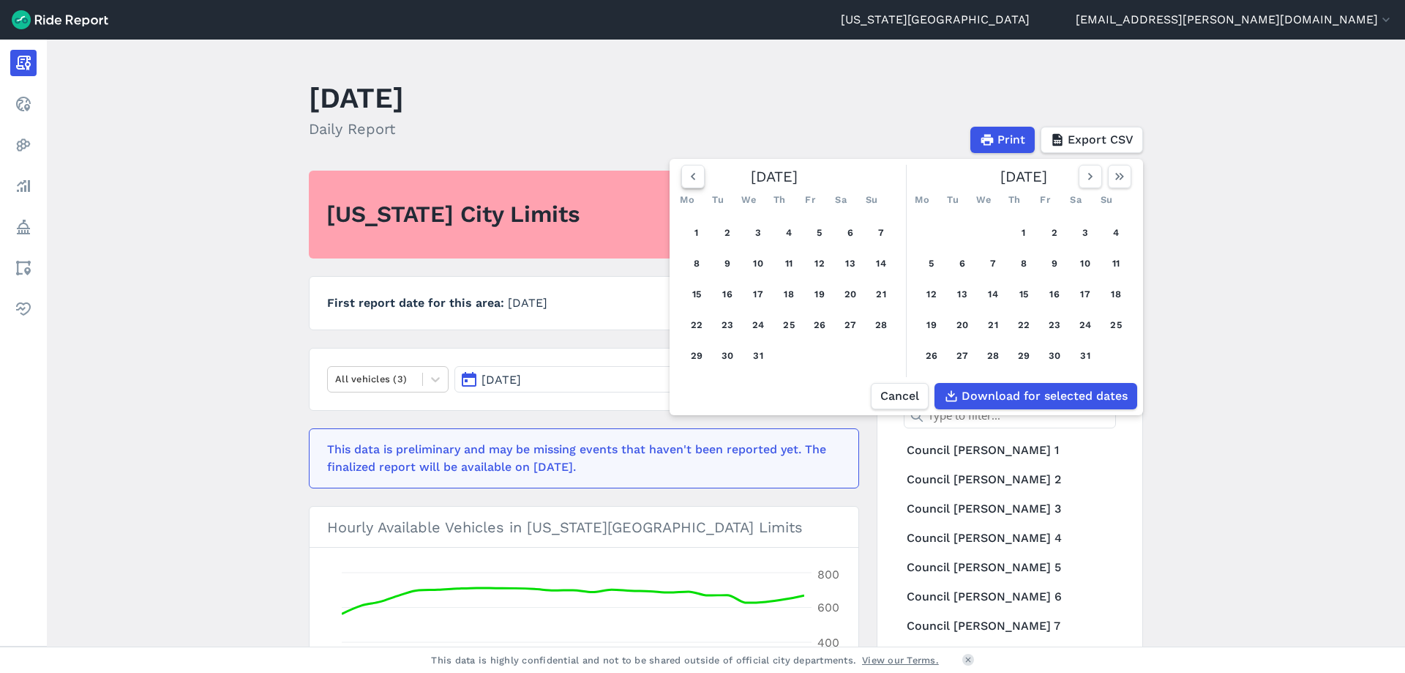
click at [692, 178] on use "button" at bounding box center [693, 176] width 4 height 7
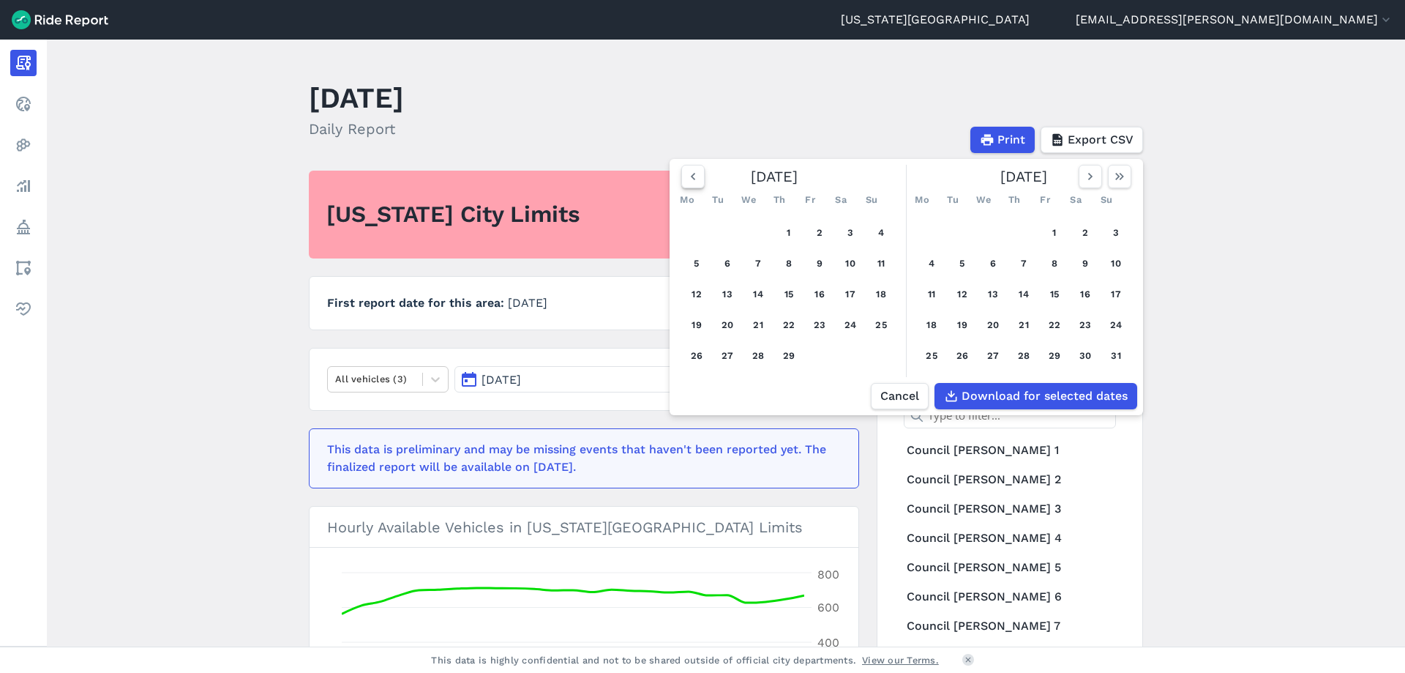
click at [692, 178] on use "button" at bounding box center [693, 176] width 4 height 7
click at [700, 228] on button "1" at bounding box center [696, 232] width 23 height 23
click at [1121, 177] on use "button" at bounding box center [1120, 176] width 9 height 7
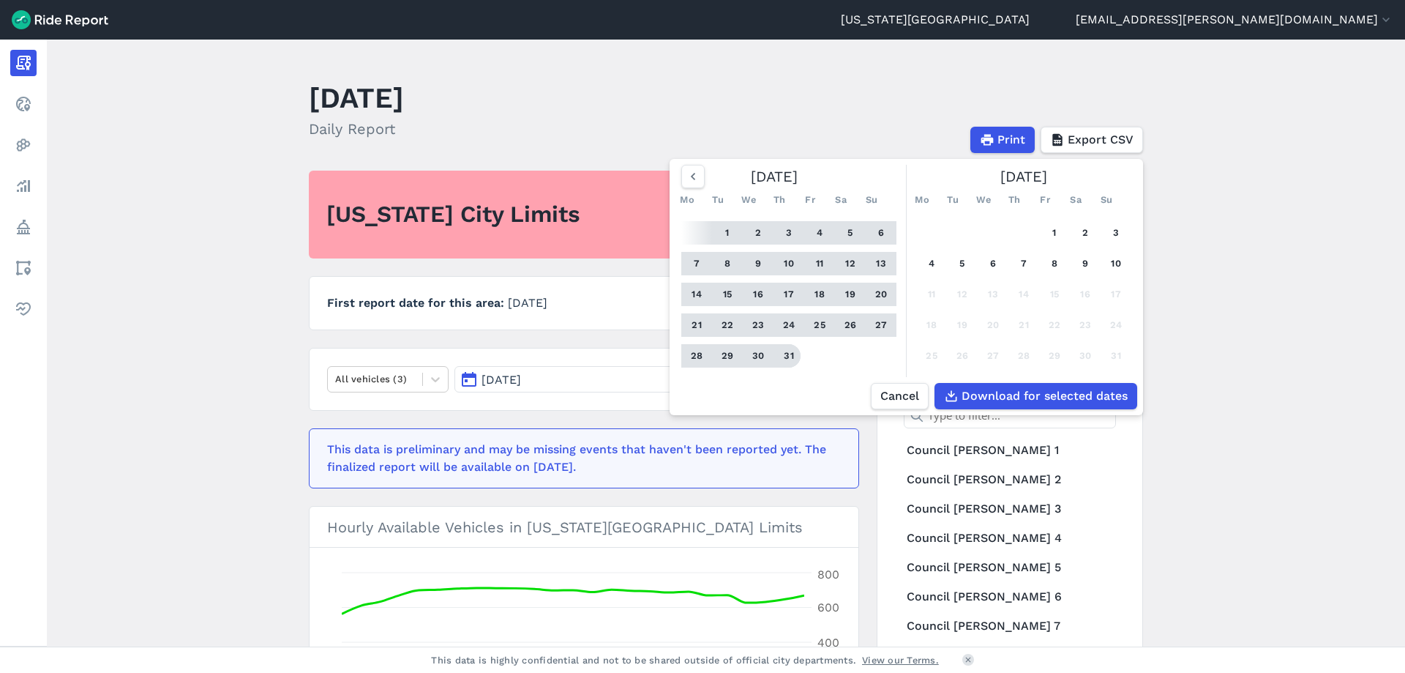
click at [793, 359] on button "31" at bounding box center [788, 355] width 23 height 23
click at [1016, 400] on span "Download for selected dates" at bounding box center [1044, 396] width 166 height 18
